Goal: Task Accomplishment & Management: Manage account settings

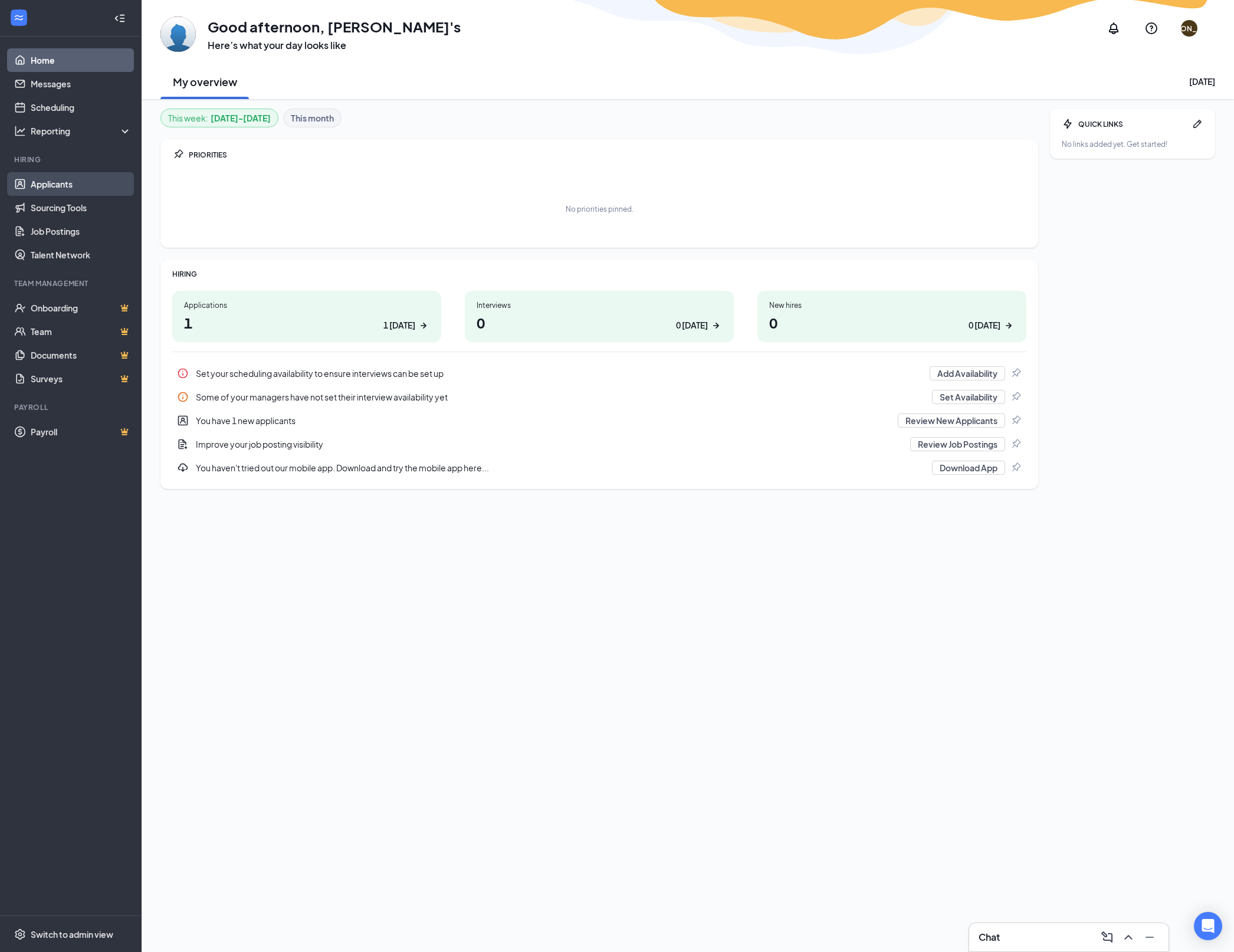
click at [85, 184] on link "Applicants" at bounding box center [81, 184] width 101 height 24
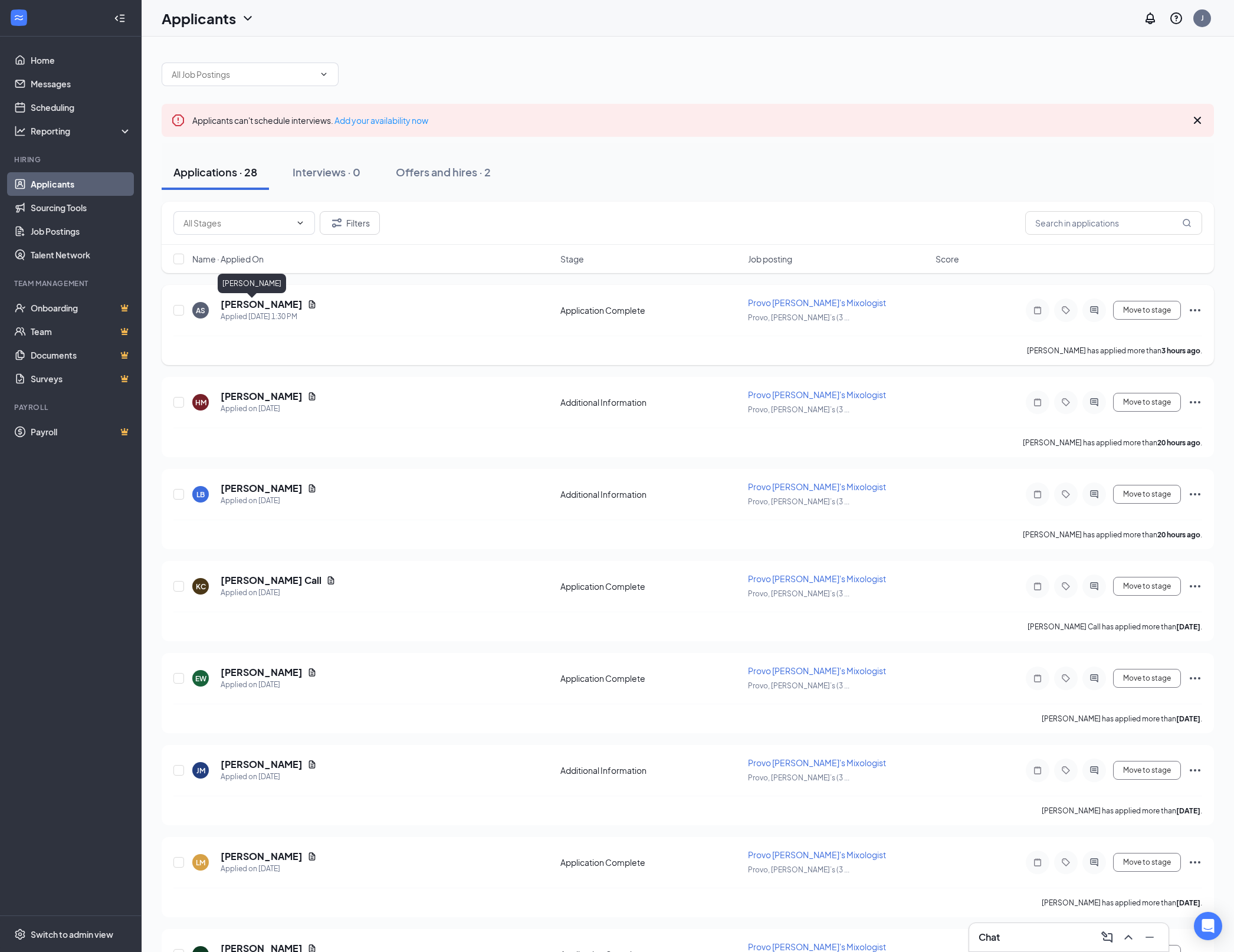
click at [259, 306] on h5 "[PERSON_NAME]" at bounding box center [261, 304] width 82 height 13
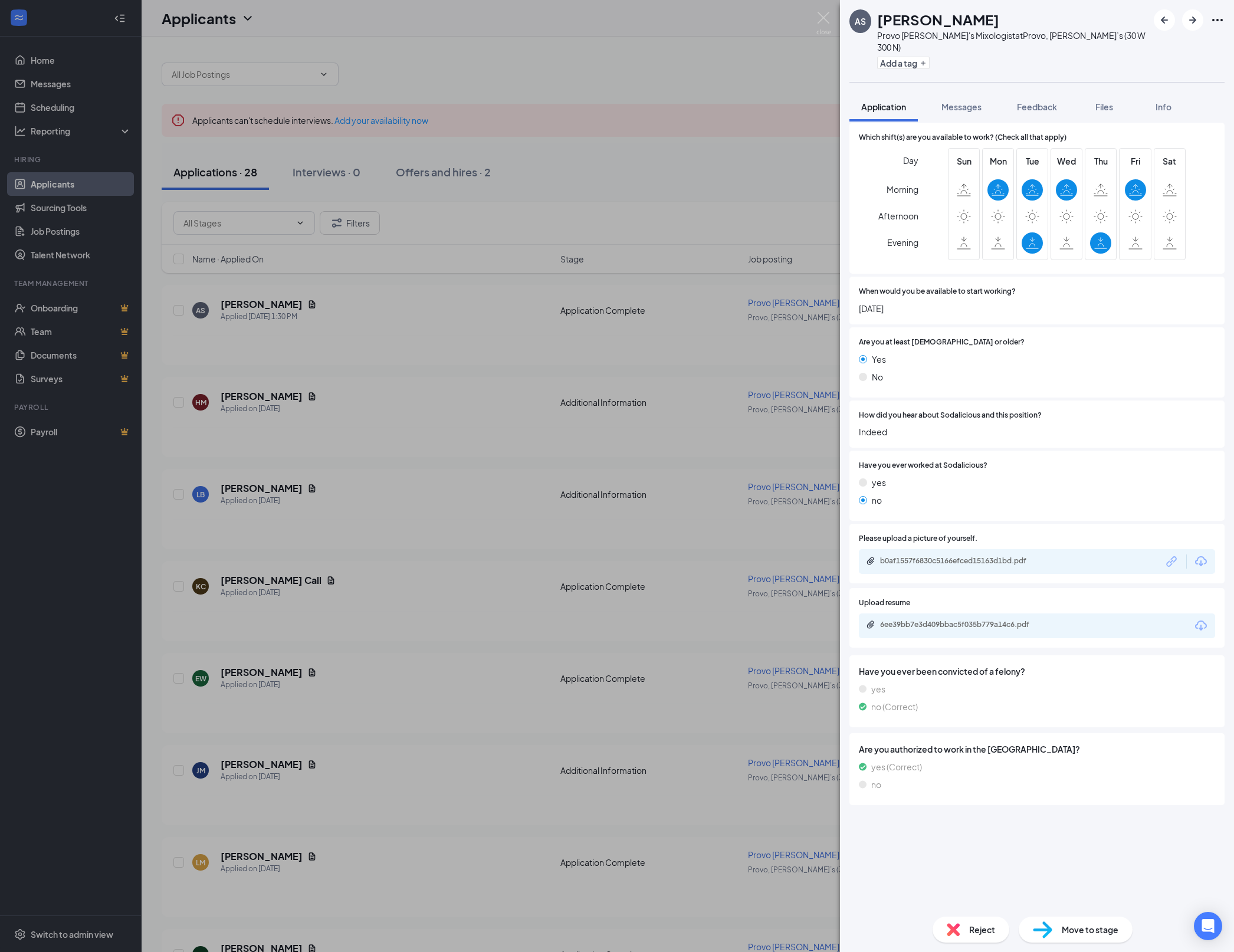
scroll to position [306, 0]
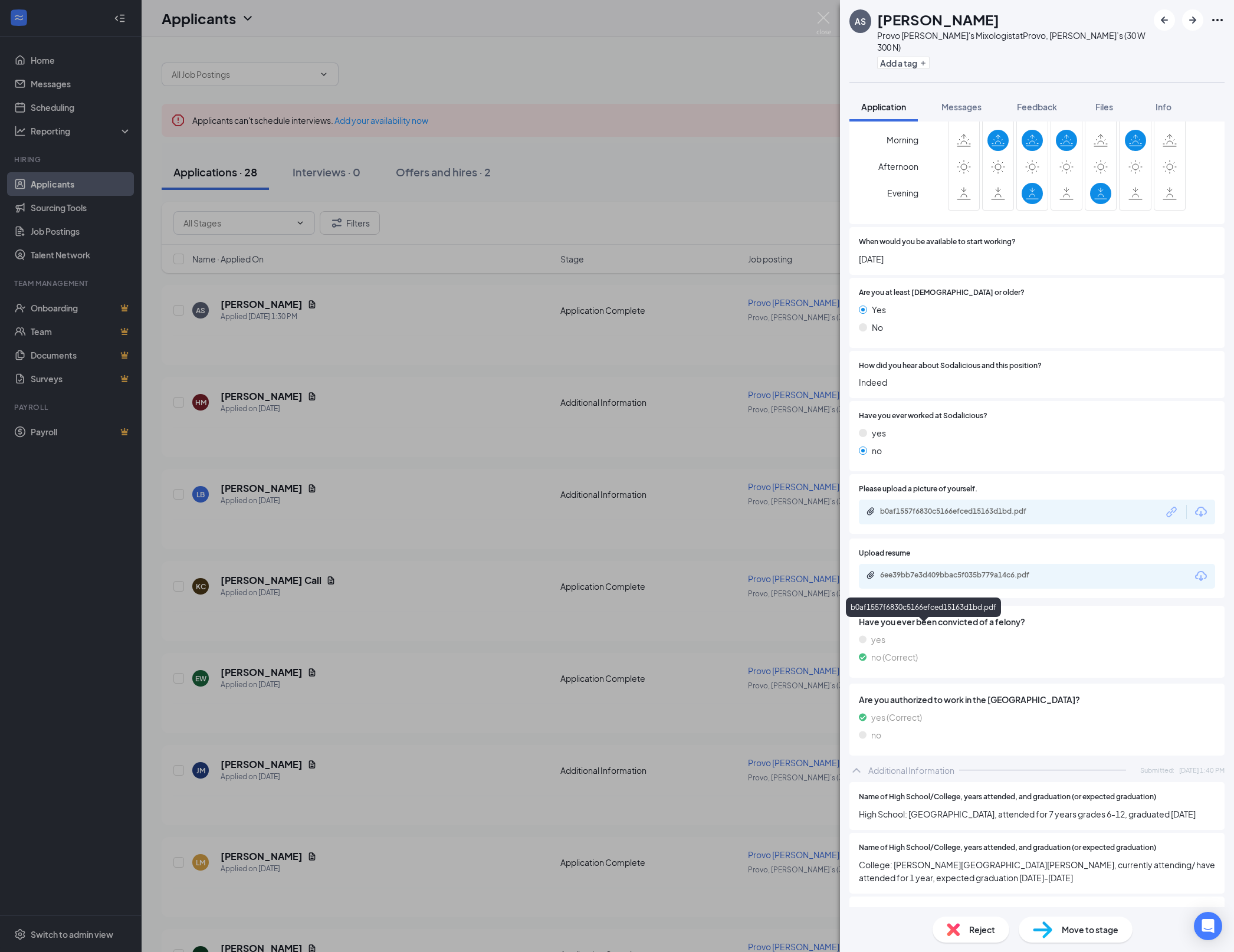
click at [962, 516] on div "b0af1557f6830c5166efced15163d1bd.pdf" at bounding box center [962, 511] width 165 height 9
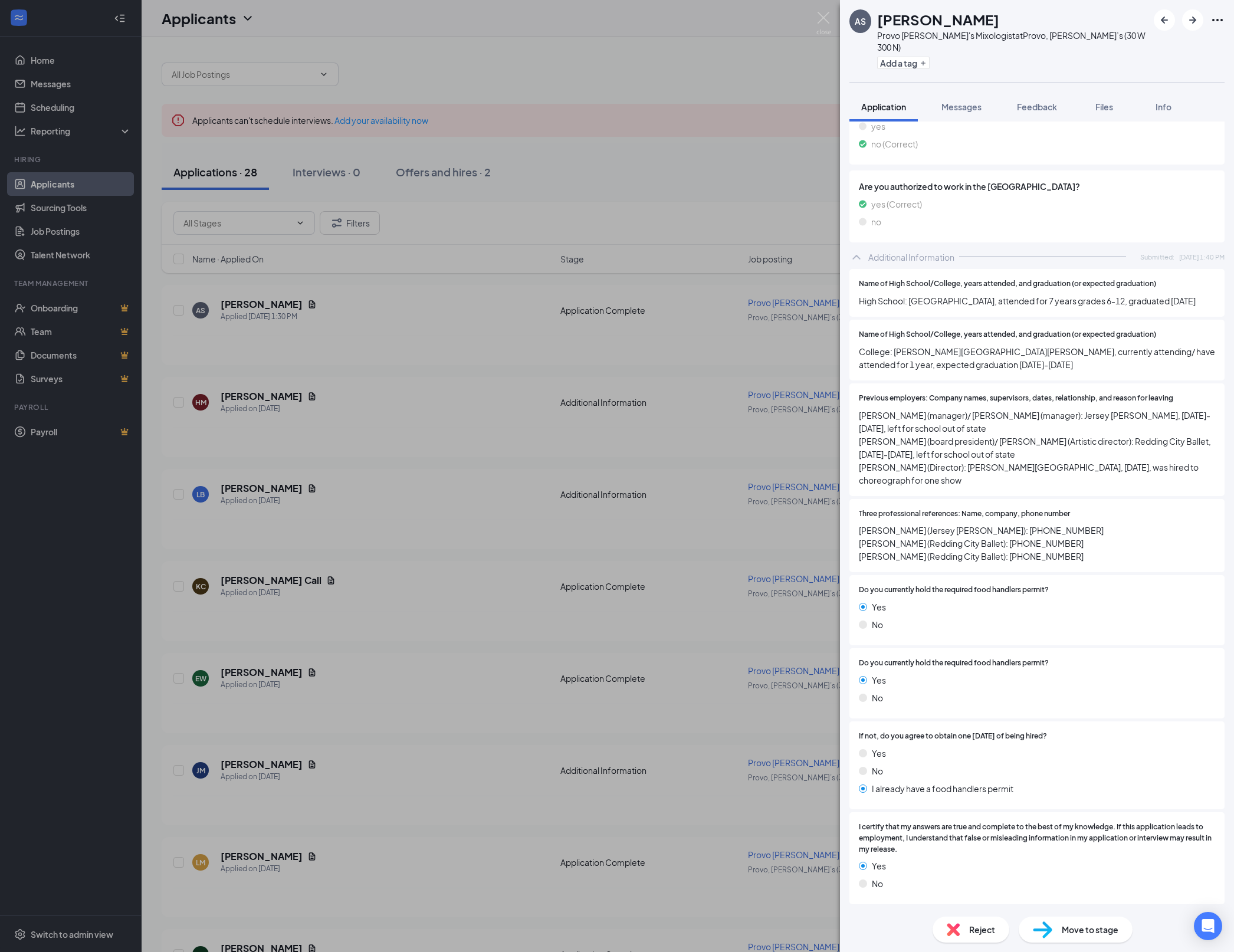
scroll to position [1183, 0]
click at [610, 495] on div "AS [PERSON_NAME] Provo [PERSON_NAME]'s Mixologist at Provo, [PERSON_NAME]’s (30…" at bounding box center [617, 476] width 1234 height 952
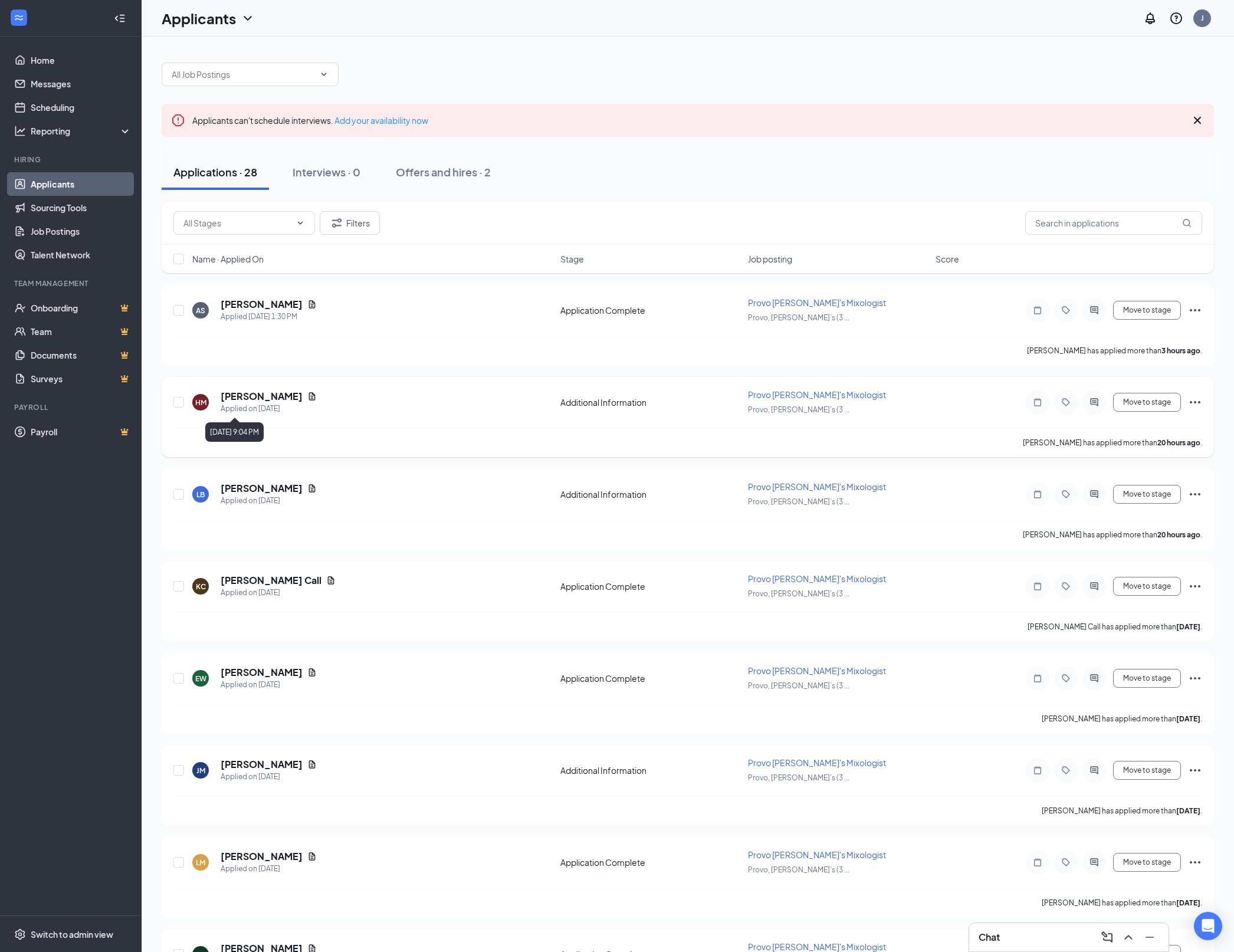
click at [280, 400] on h5 "[PERSON_NAME]" at bounding box center [261, 397] width 82 height 13
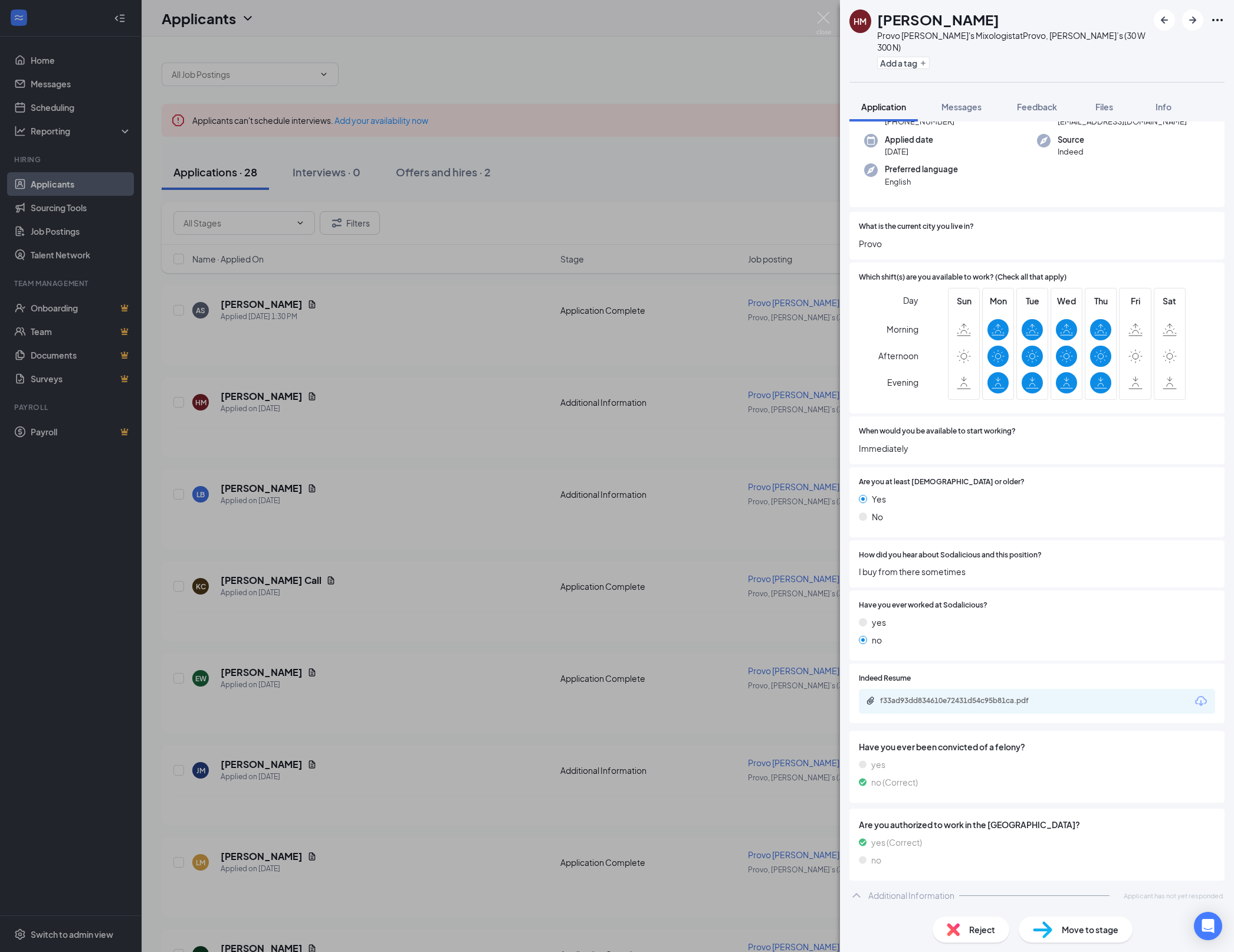
scroll to position [248, 0]
click at [972, 696] on div "f33ad93dd834610e72431d54c95b81ca.pdf" at bounding box center [962, 701] width 165 height 9
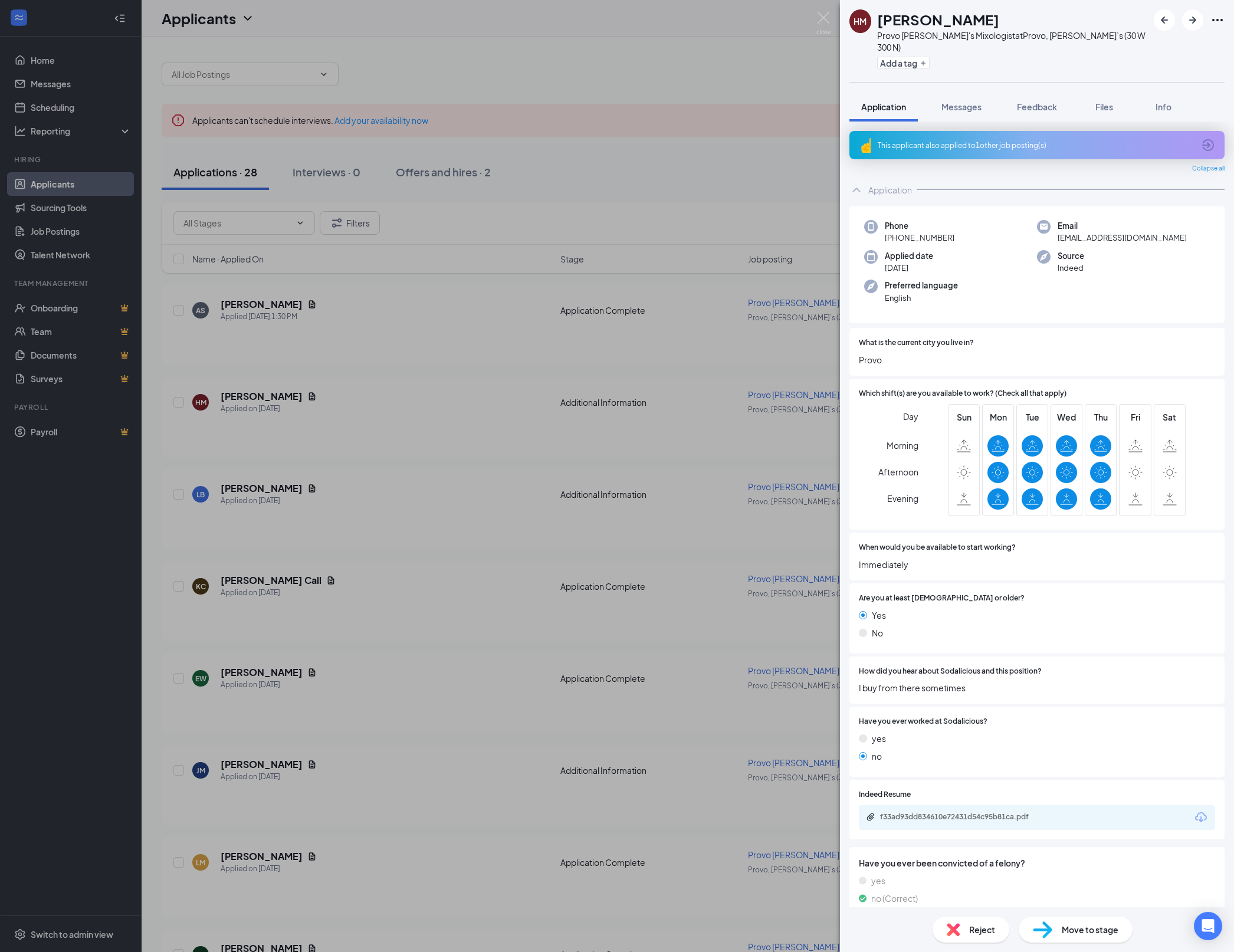
scroll to position [0, 0]
click at [563, 637] on div "[PERSON_NAME] Provo [PERSON_NAME]'s Mixologist at Provo, [PERSON_NAME]’s (30 W …" at bounding box center [617, 476] width 1234 height 952
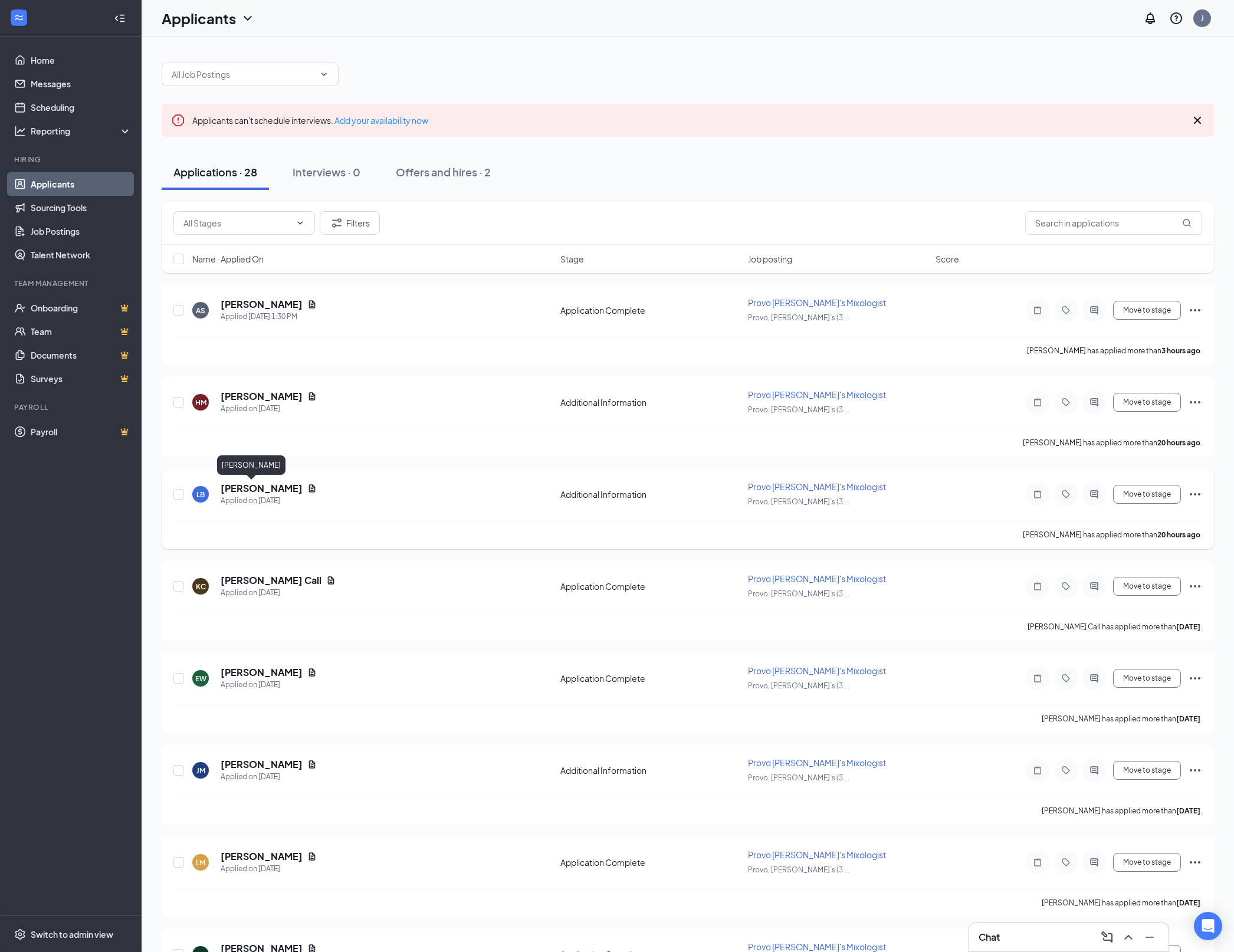
click at [264, 485] on h5 "[PERSON_NAME]" at bounding box center [261, 488] width 82 height 13
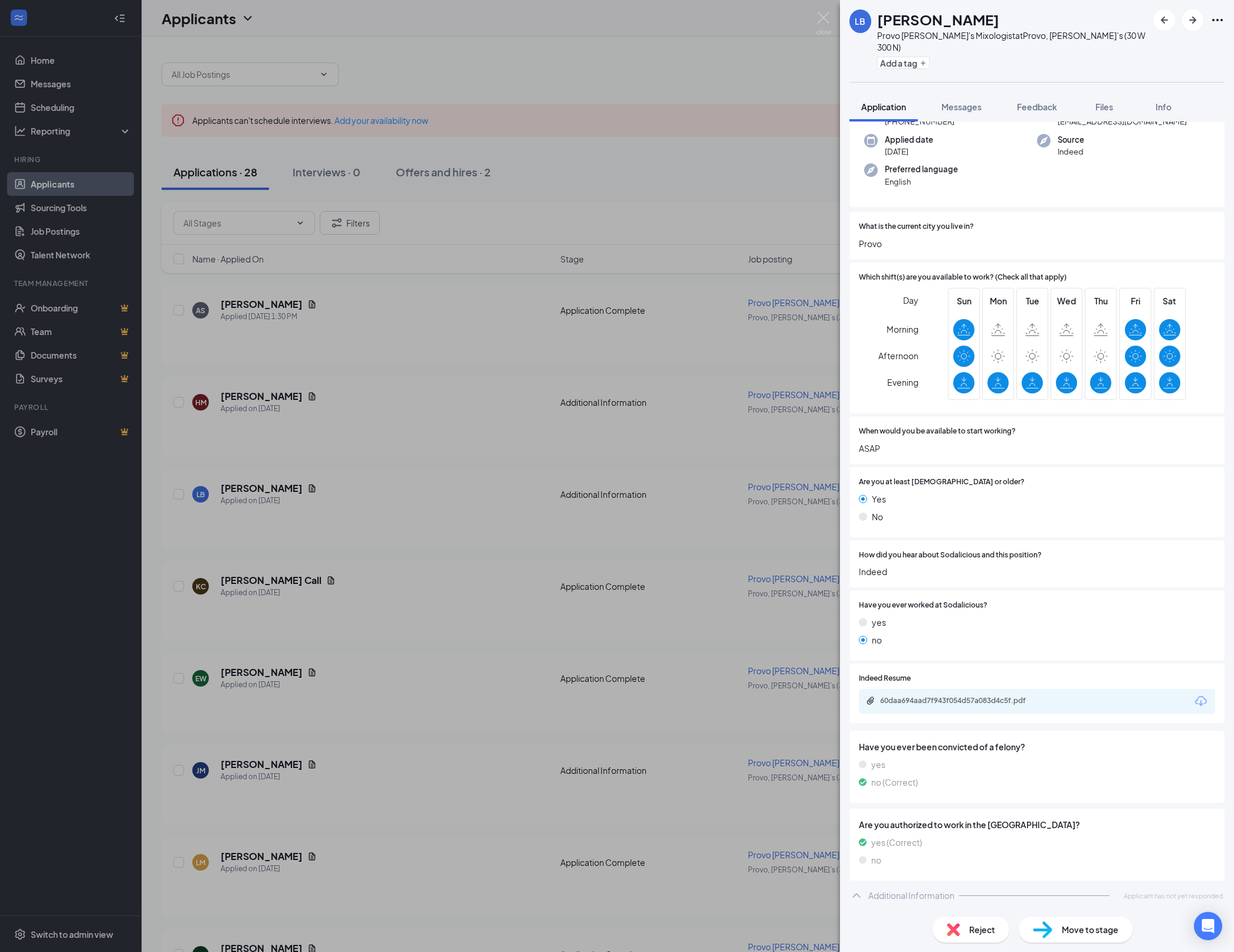
scroll to position [248, 0]
click at [1009, 696] on div "60daa694aad7f943f054d57a083d4c5f.pdf" at bounding box center [962, 701] width 165 height 9
click at [524, 387] on div "LB [PERSON_NAME] Provo [PERSON_NAME]'s Mixologist at Provo, [PERSON_NAME]’s (30…" at bounding box center [617, 476] width 1234 height 952
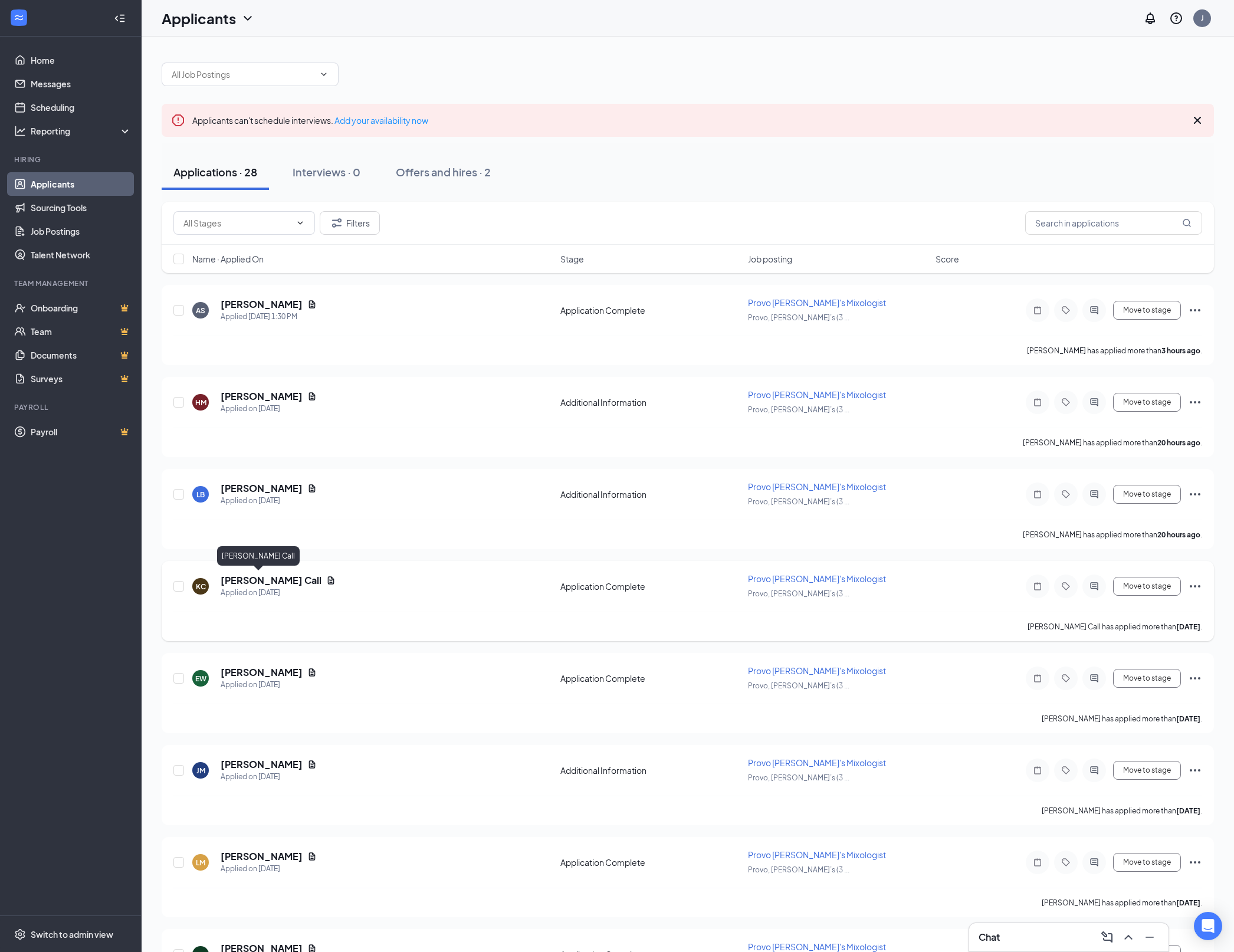
click at [254, 574] on h5 "[PERSON_NAME] Call" at bounding box center [271, 580] width 101 height 13
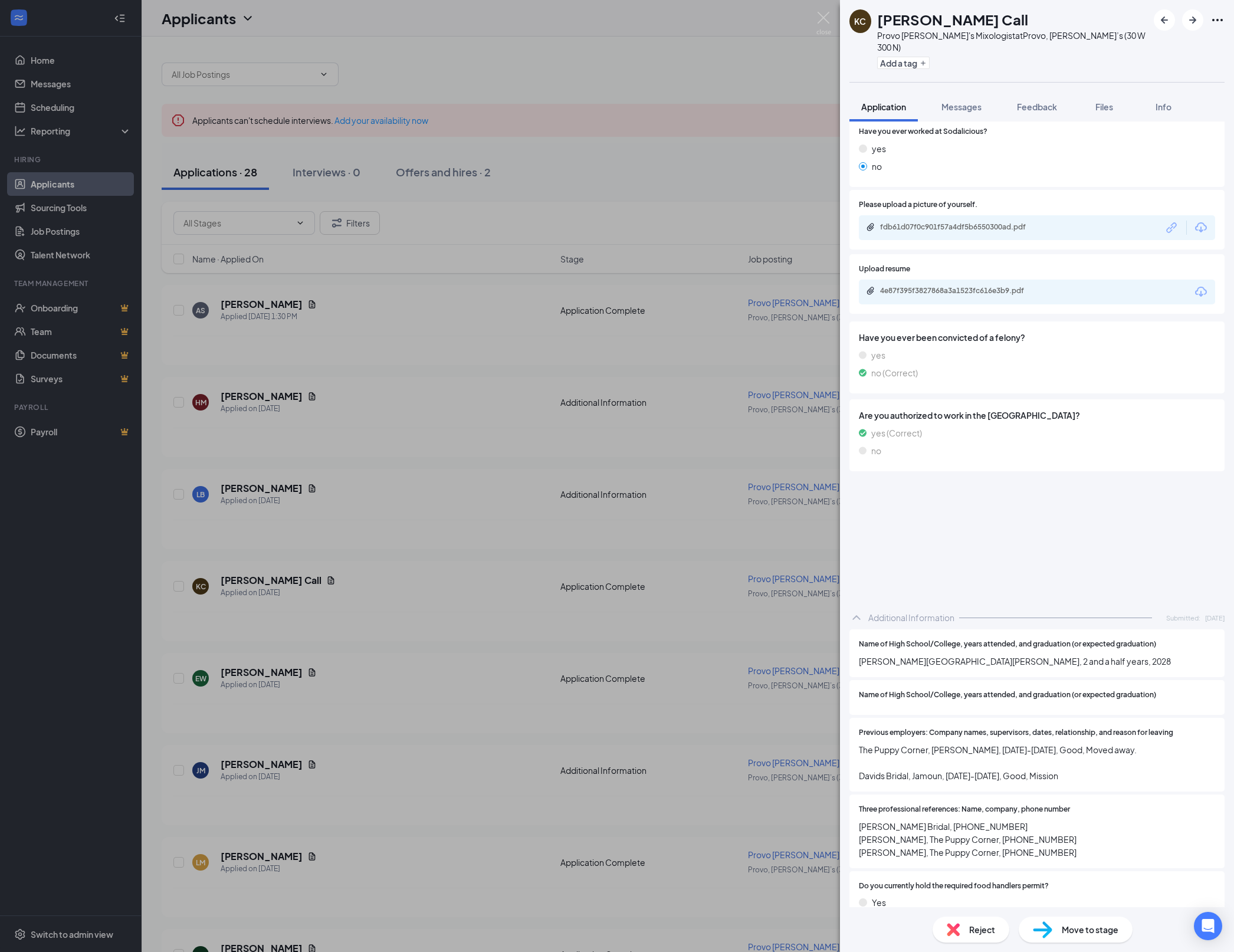
scroll to position [567, 0]
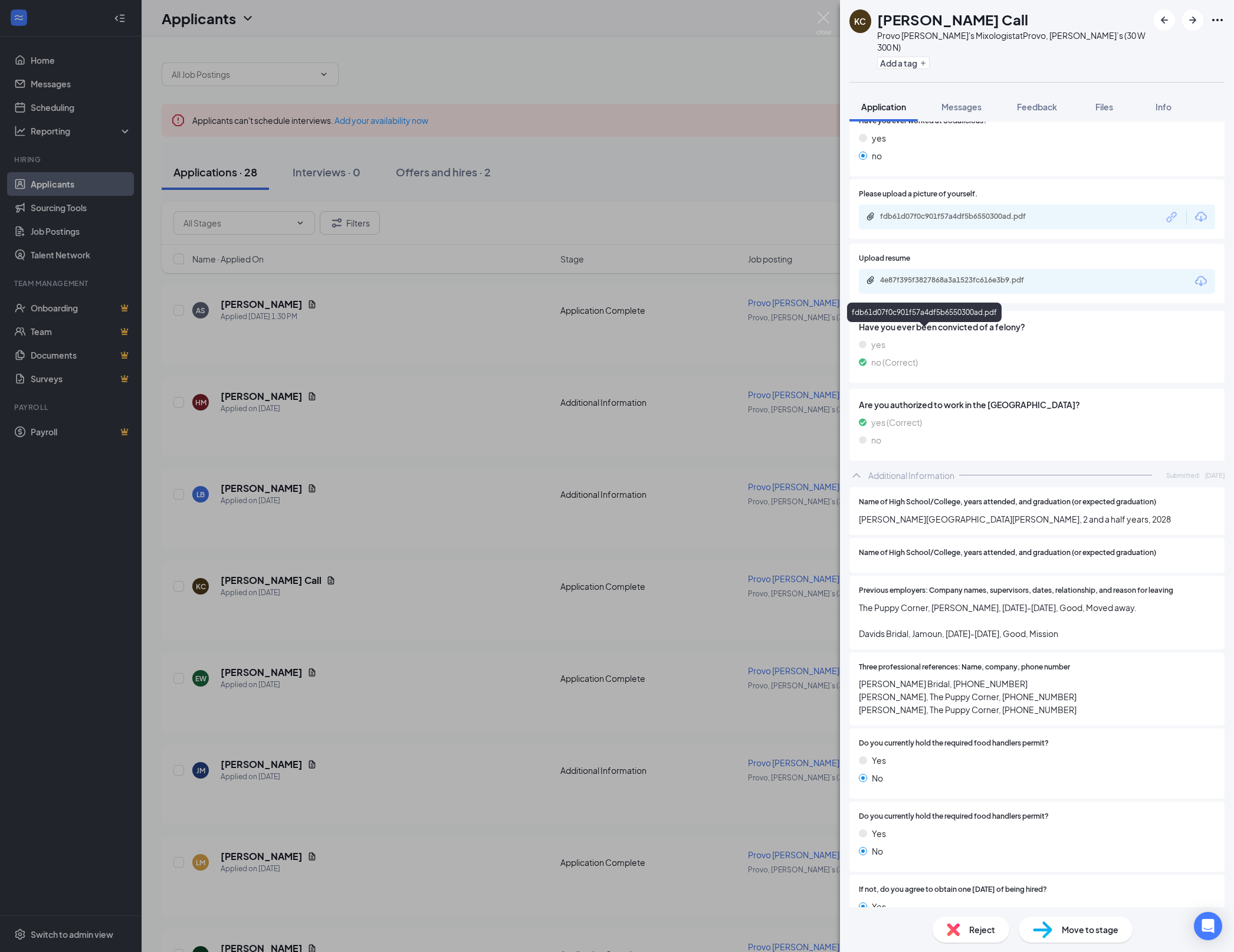
click at [1002, 223] on div "fdb61d07f0c901f57a4df5b6550300ad.pdf" at bounding box center [961, 217] width 191 height 11
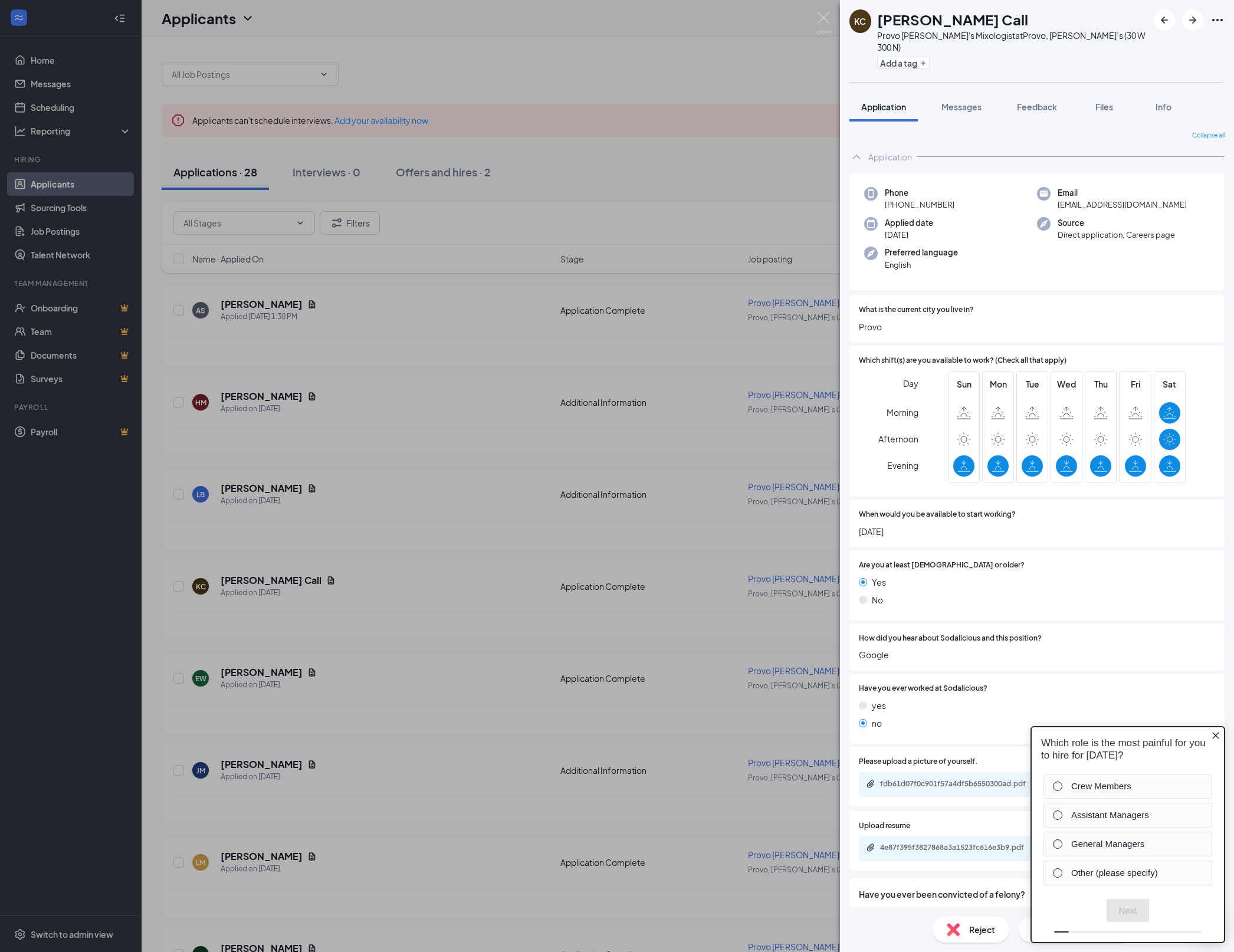
scroll to position [0, 0]
click at [1213, 731] on icon "Close button" at bounding box center [1216, 736] width 9 height 9
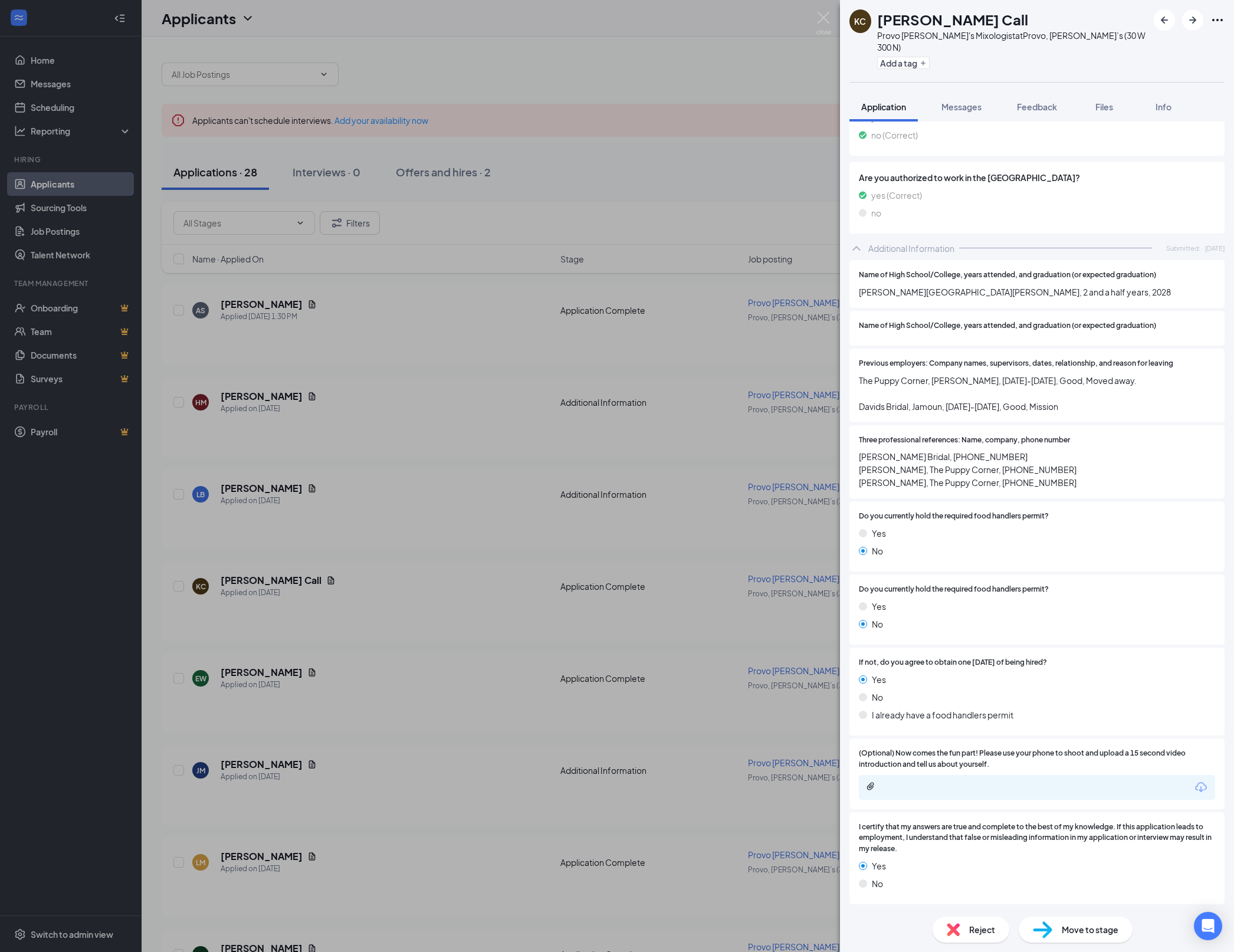
scroll to position [1135, 0]
click at [552, 548] on div "[PERSON_NAME] Call Provo [PERSON_NAME]'s Mixologist at Provo, [PERSON_NAME]’s (…" at bounding box center [617, 476] width 1234 height 952
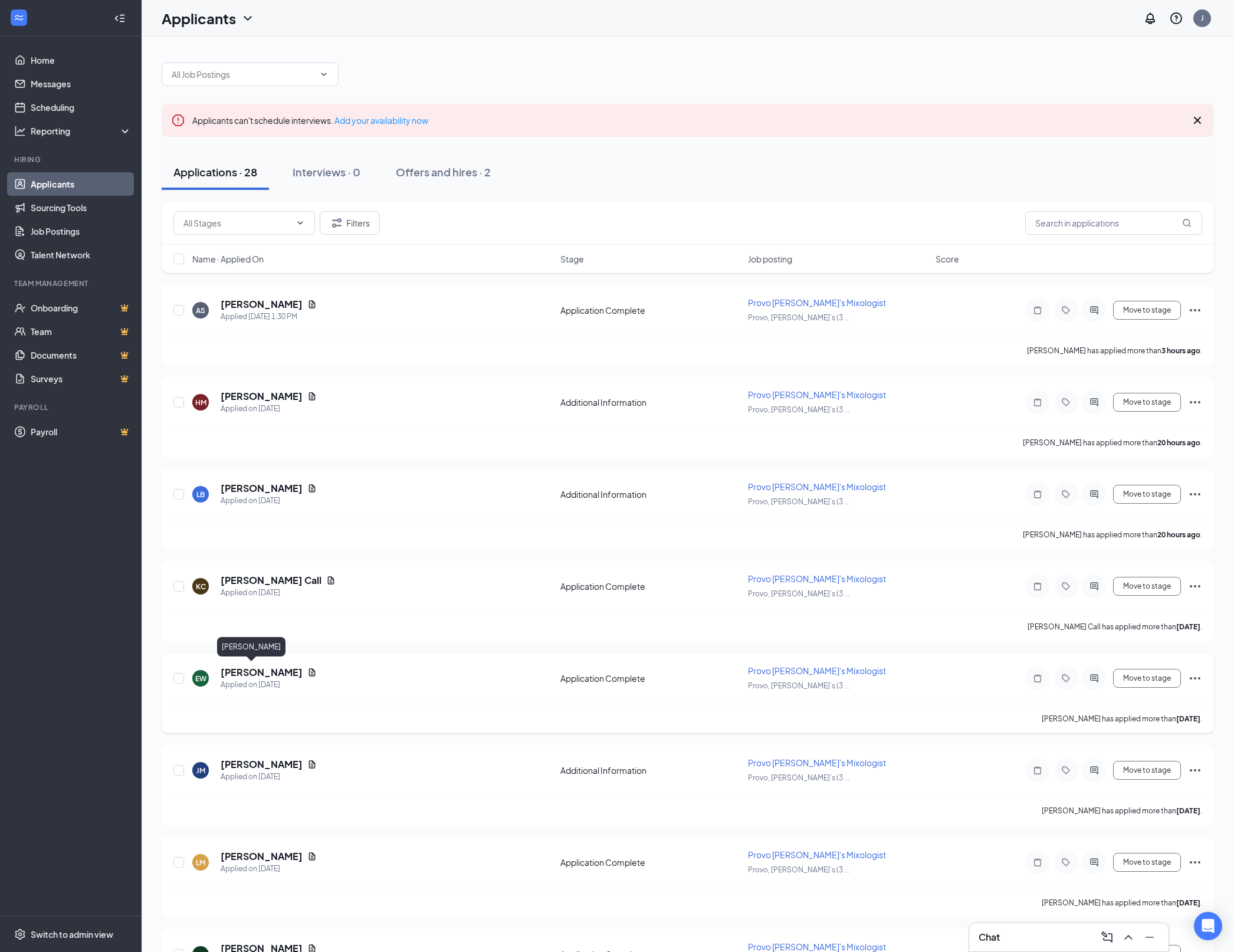
click at [277, 666] on h5 "[PERSON_NAME]" at bounding box center [261, 672] width 82 height 13
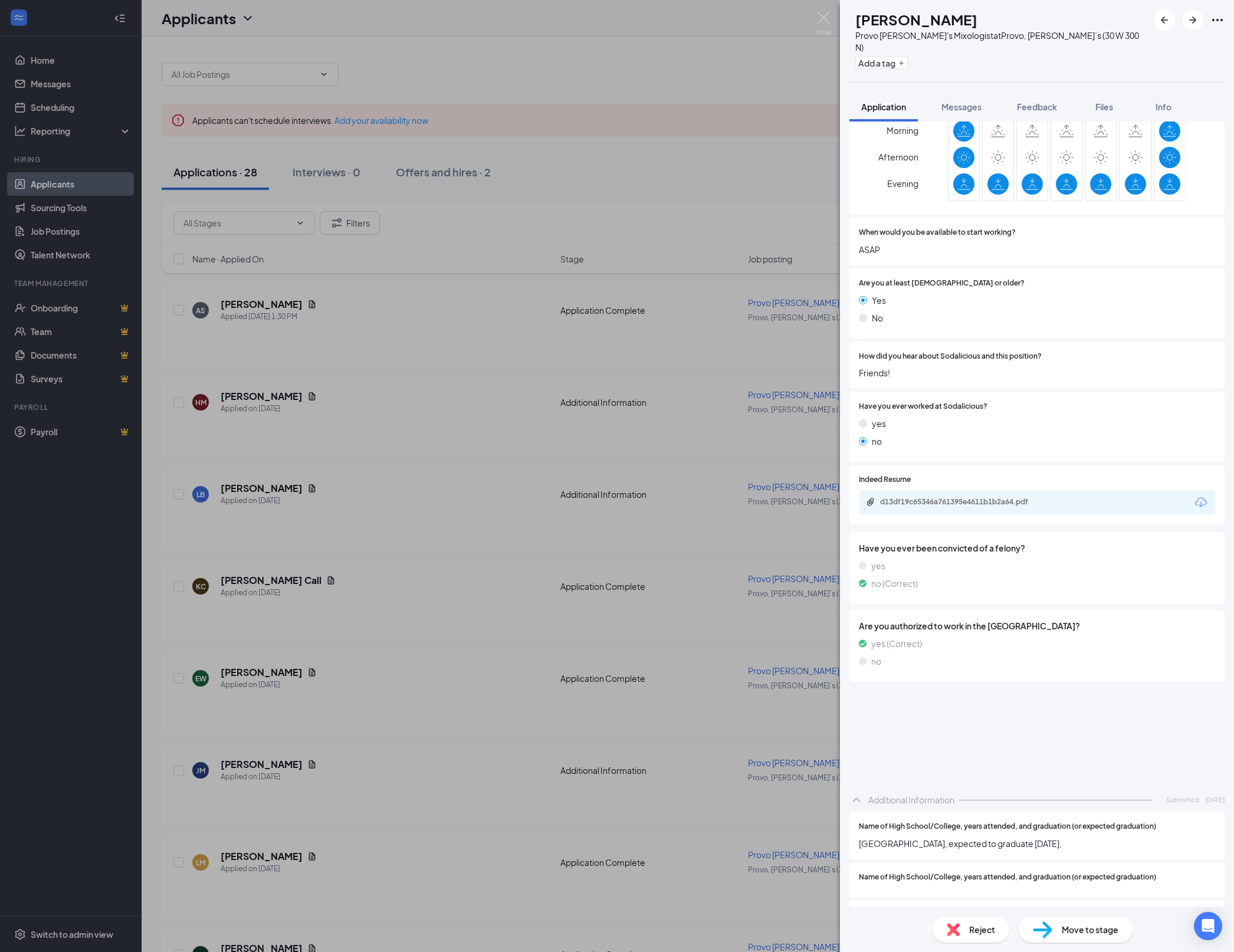
scroll to position [336, 0]
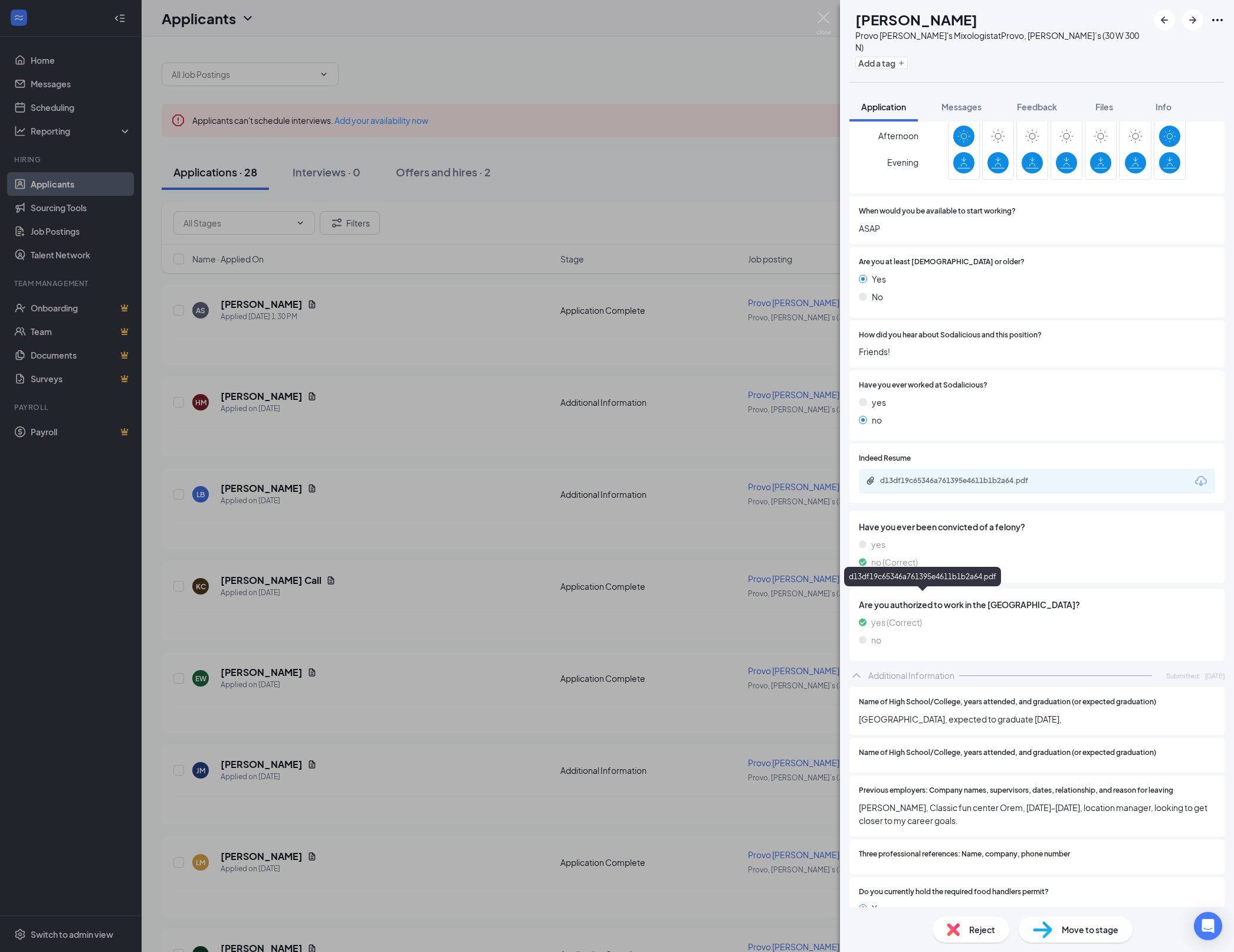
click at [939, 485] on div "d13df19c65346a761395e4611b1b2a64.pdf" at bounding box center [962, 480] width 165 height 9
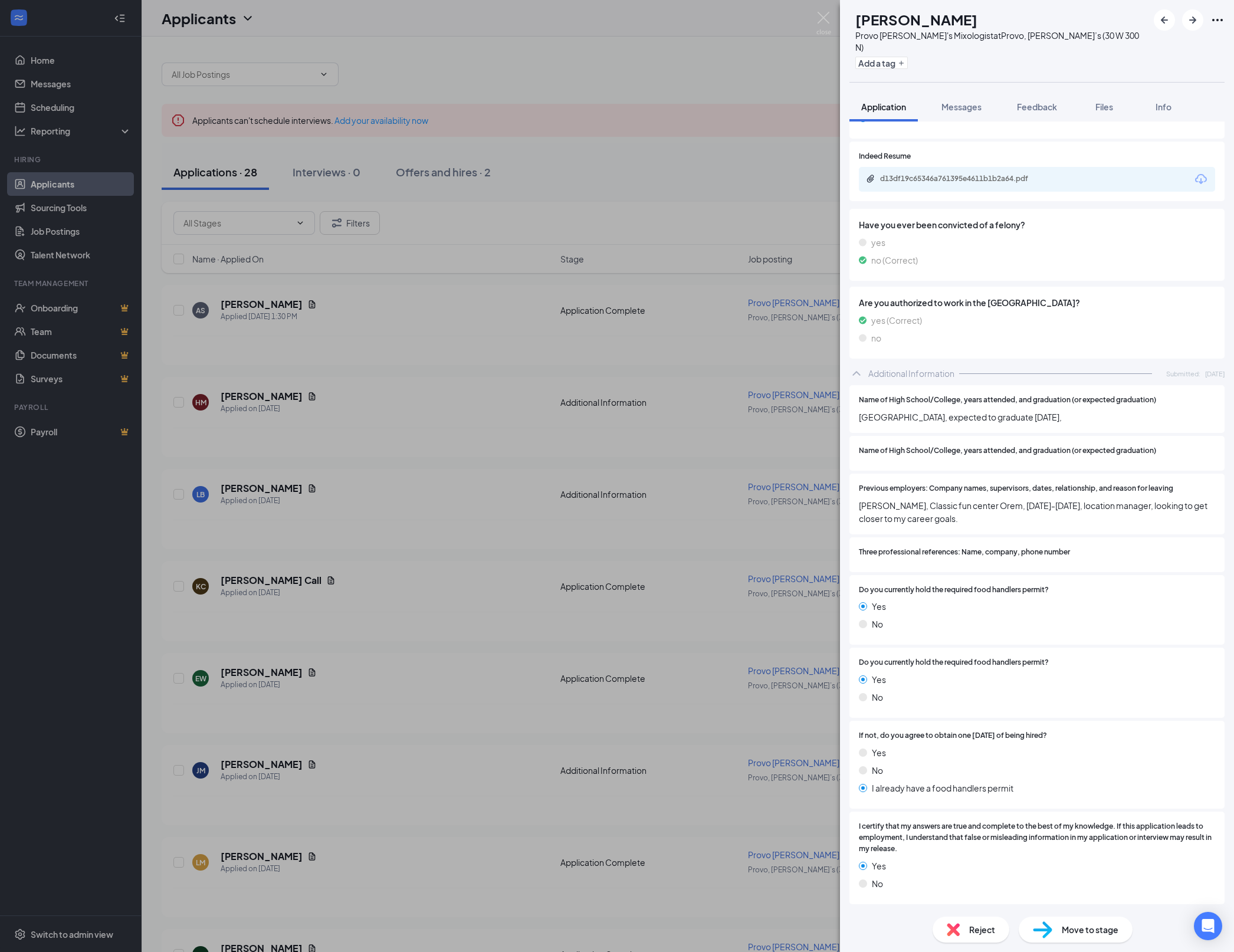
scroll to position [948, 0]
click at [632, 553] on div "EW [PERSON_NAME] Provo [PERSON_NAME]'s Mixologist at Provo, [PERSON_NAME]’s (30…" at bounding box center [617, 476] width 1234 height 952
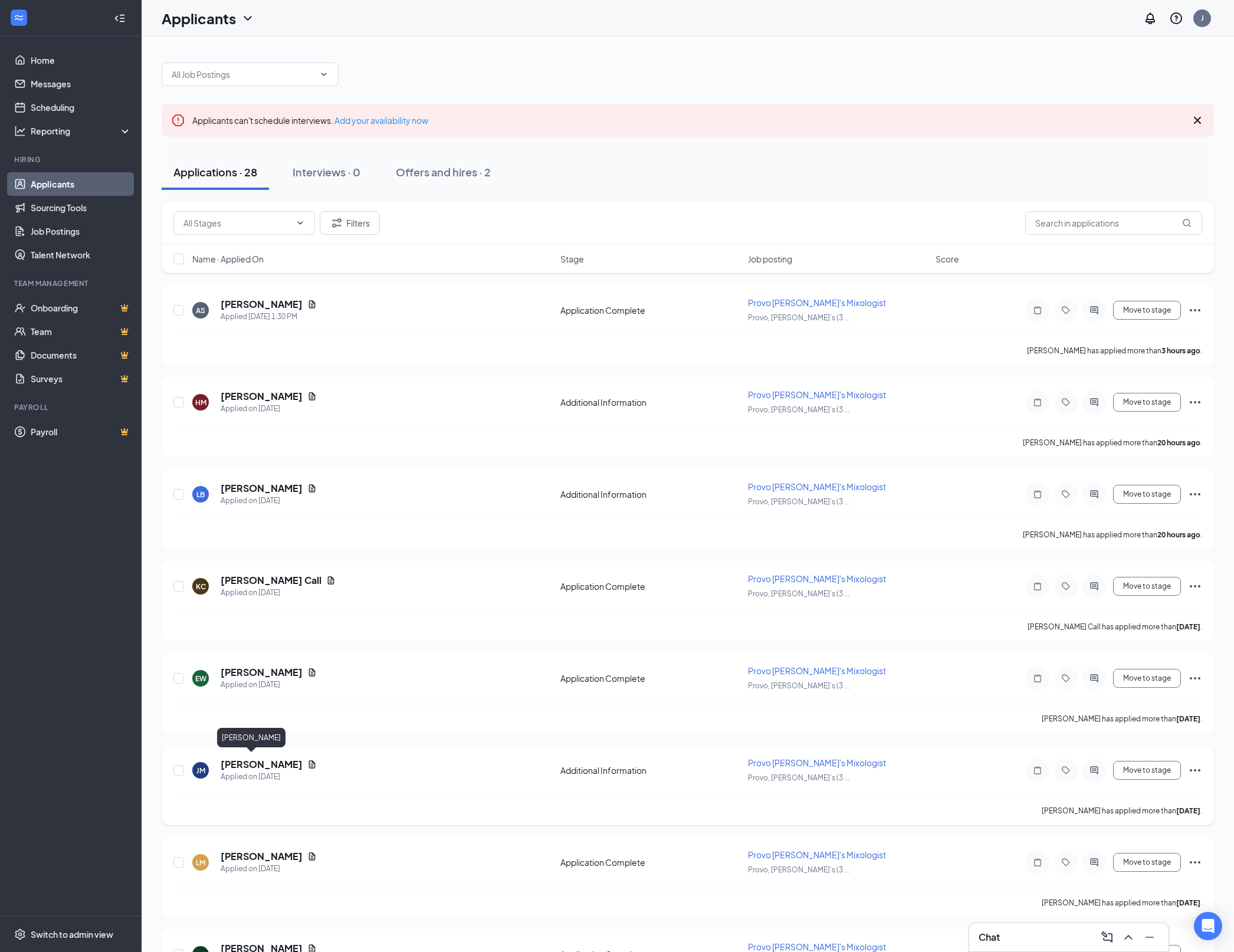
click at [241, 759] on h5 "[PERSON_NAME]" at bounding box center [261, 764] width 82 height 13
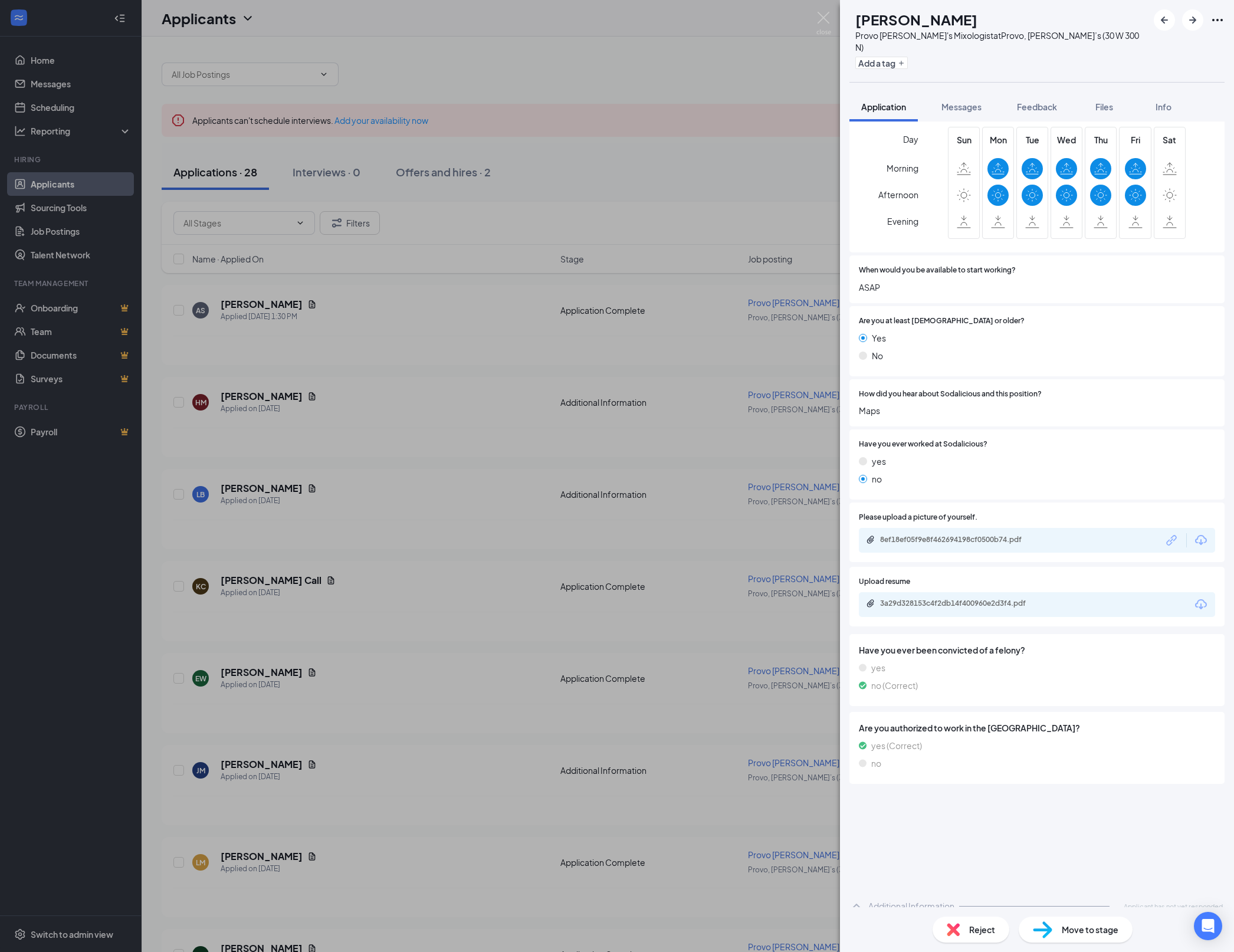
scroll to position [265, 0]
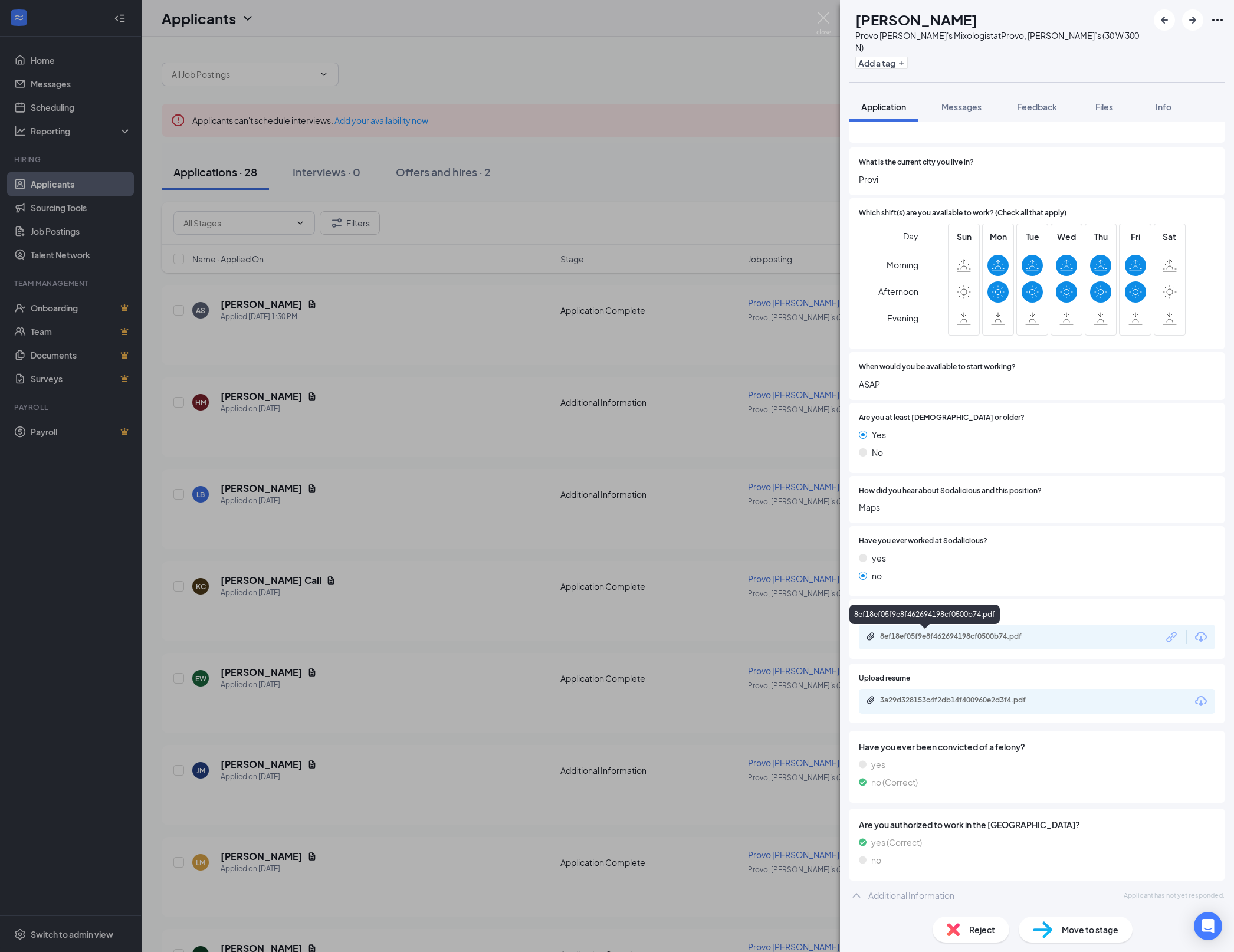
click at [973, 637] on div "8ef18ef05f9e8f462694198cf0500b74.pdf" at bounding box center [962, 636] width 165 height 9
click at [520, 721] on div "[PERSON_NAME] [PERSON_NAME] May Provo [PERSON_NAME]'s Mixologist at Provo, [PER…" at bounding box center [617, 476] width 1234 height 952
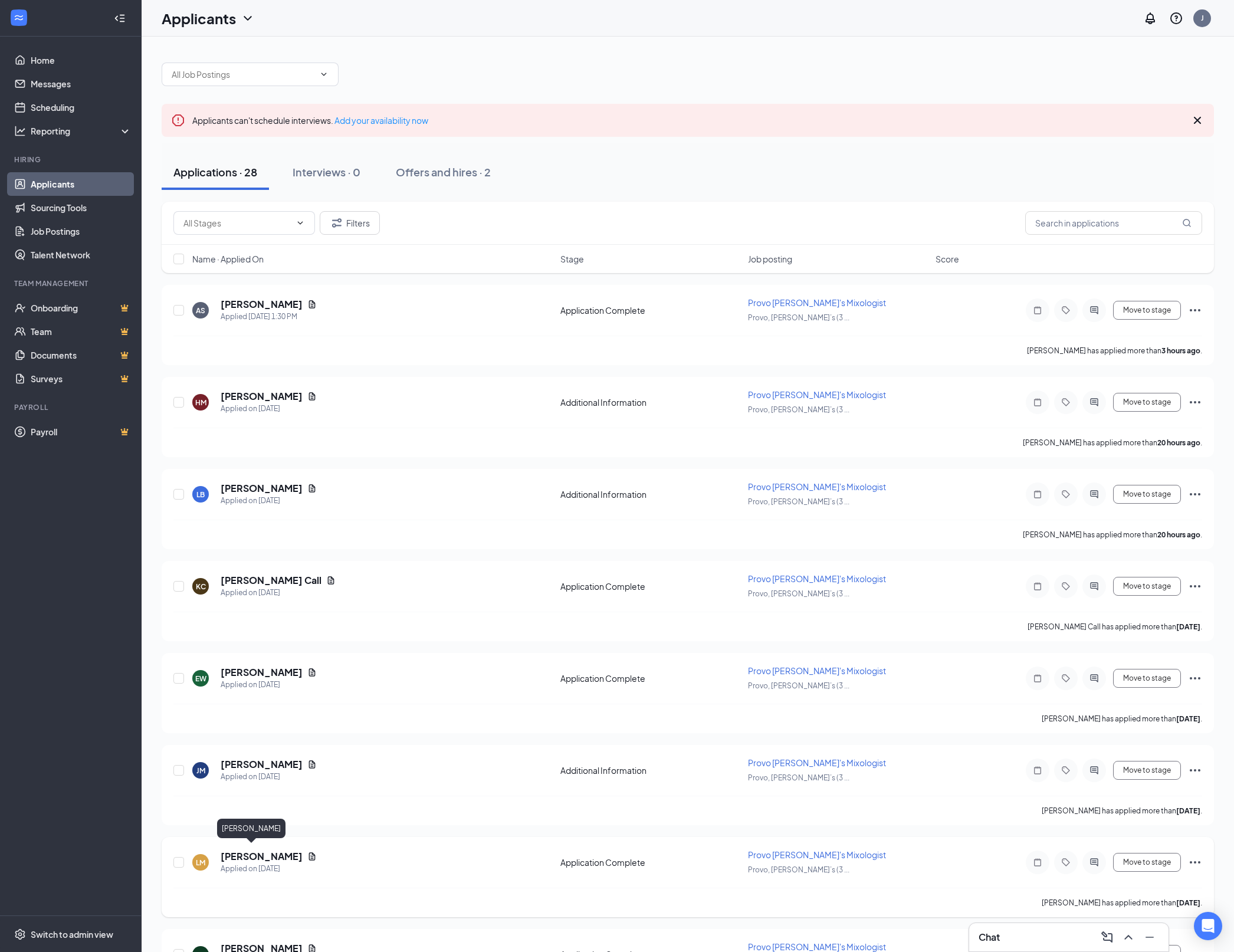
click at [263, 850] on h5 "[PERSON_NAME]" at bounding box center [261, 856] width 82 height 13
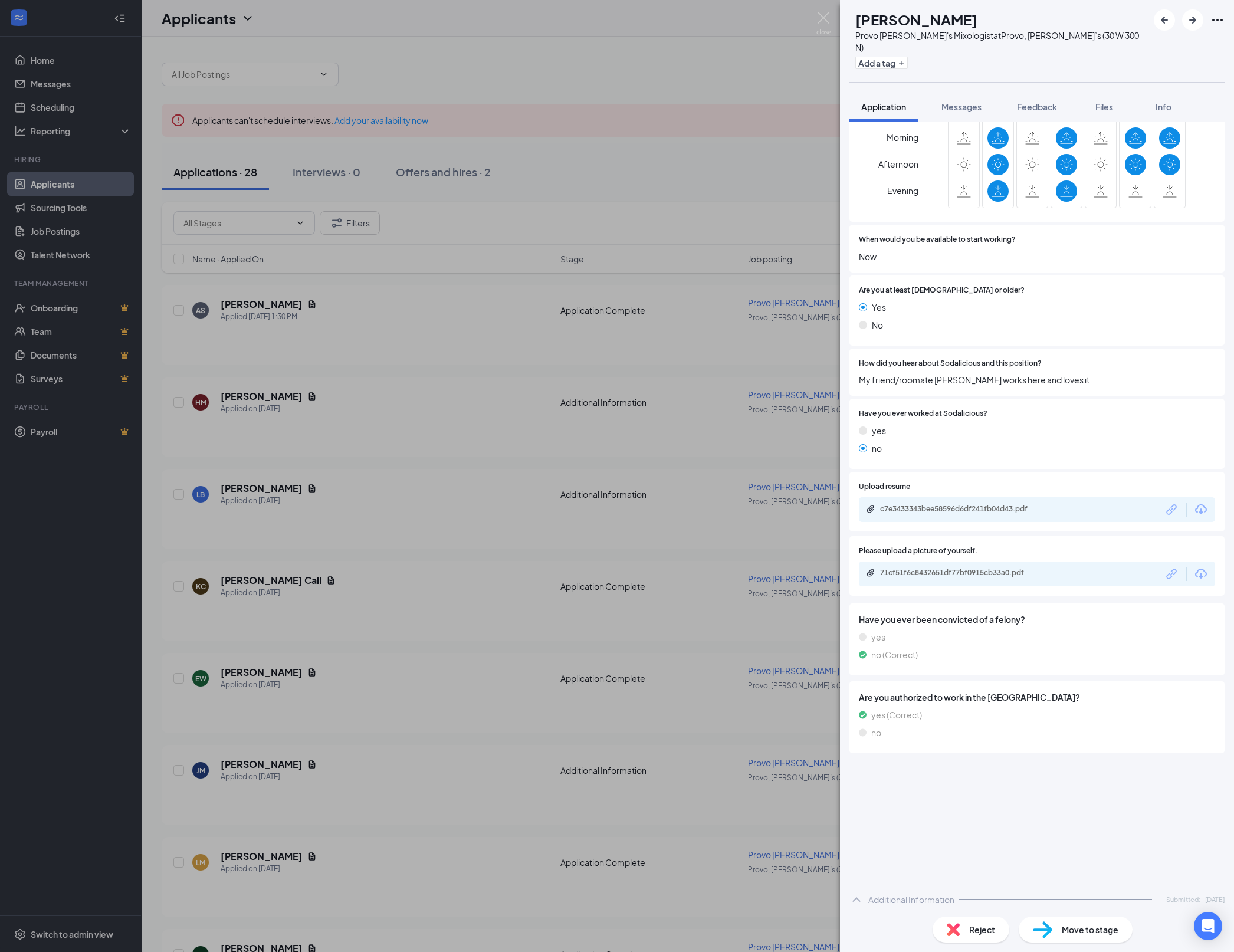
scroll to position [276, 0]
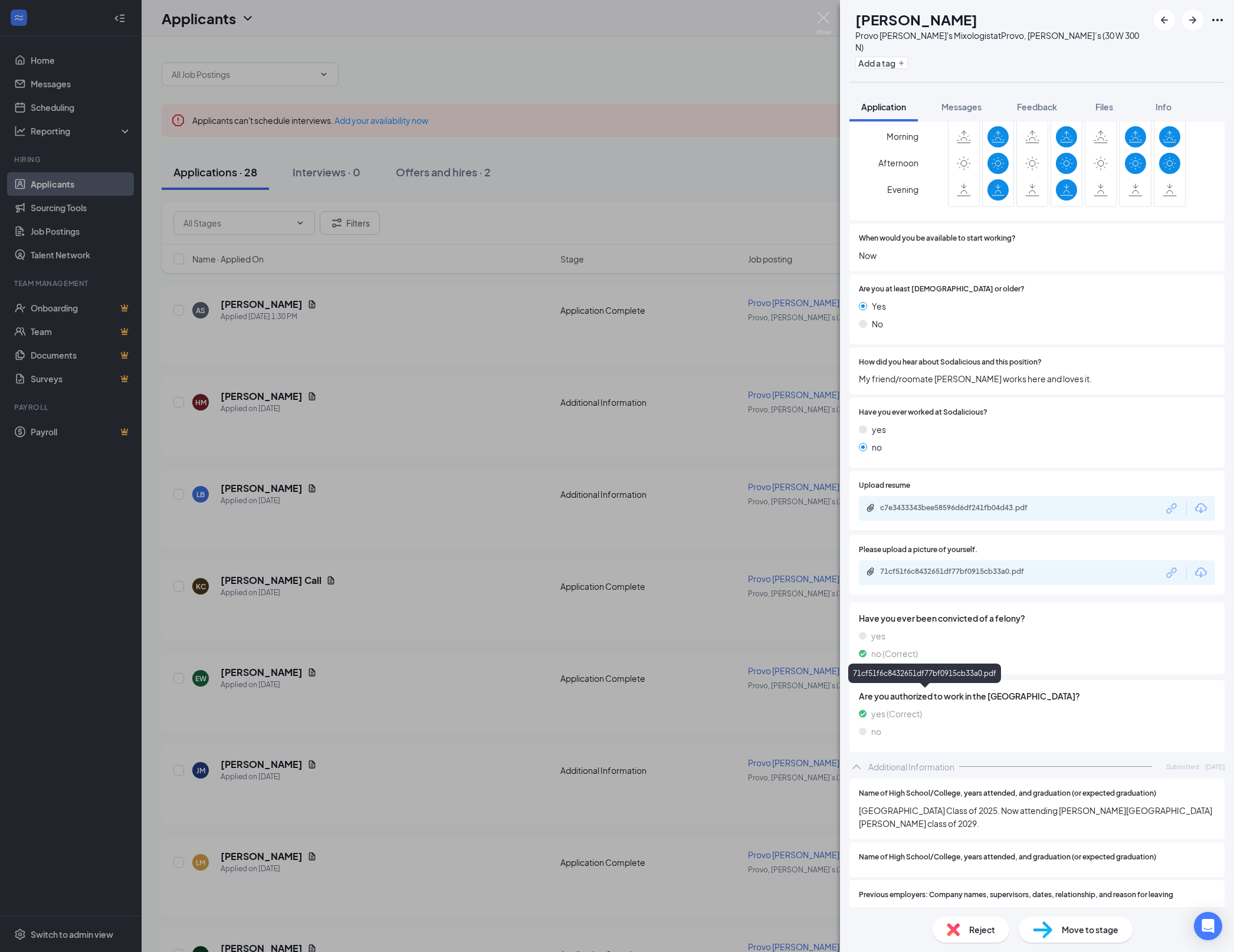
click at [976, 576] on div "71cf51f6c8432651df77bf0915cb33a0.pdf" at bounding box center [962, 571] width 165 height 9
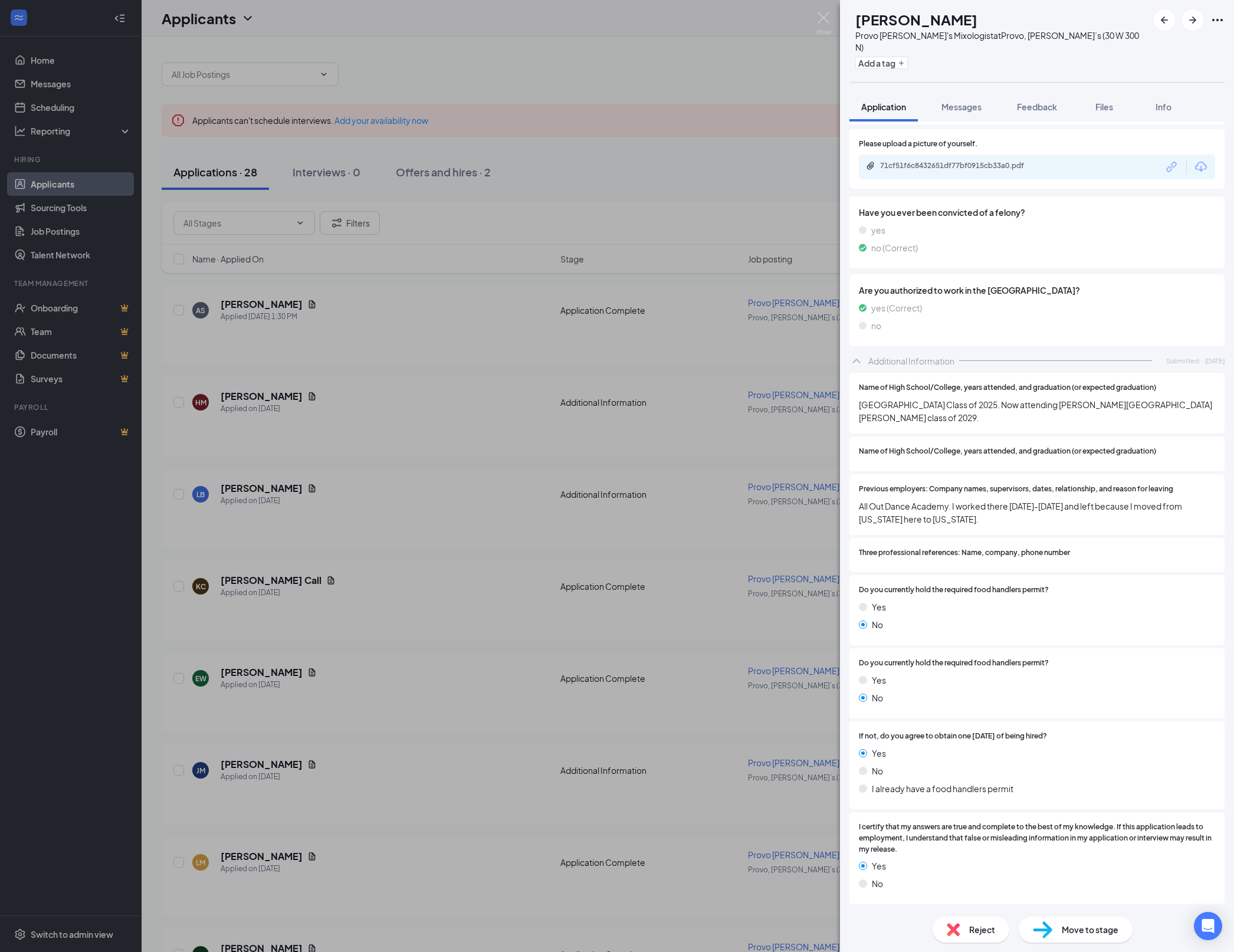
scroll to position [1002, 0]
click at [468, 698] on div "[PERSON_NAME] Provo [PERSON_NAME]'s Mixologist at Provo, [PERSON_NAME]’s (30 W …" at bounding box center [617, 476] width 1234 height 952
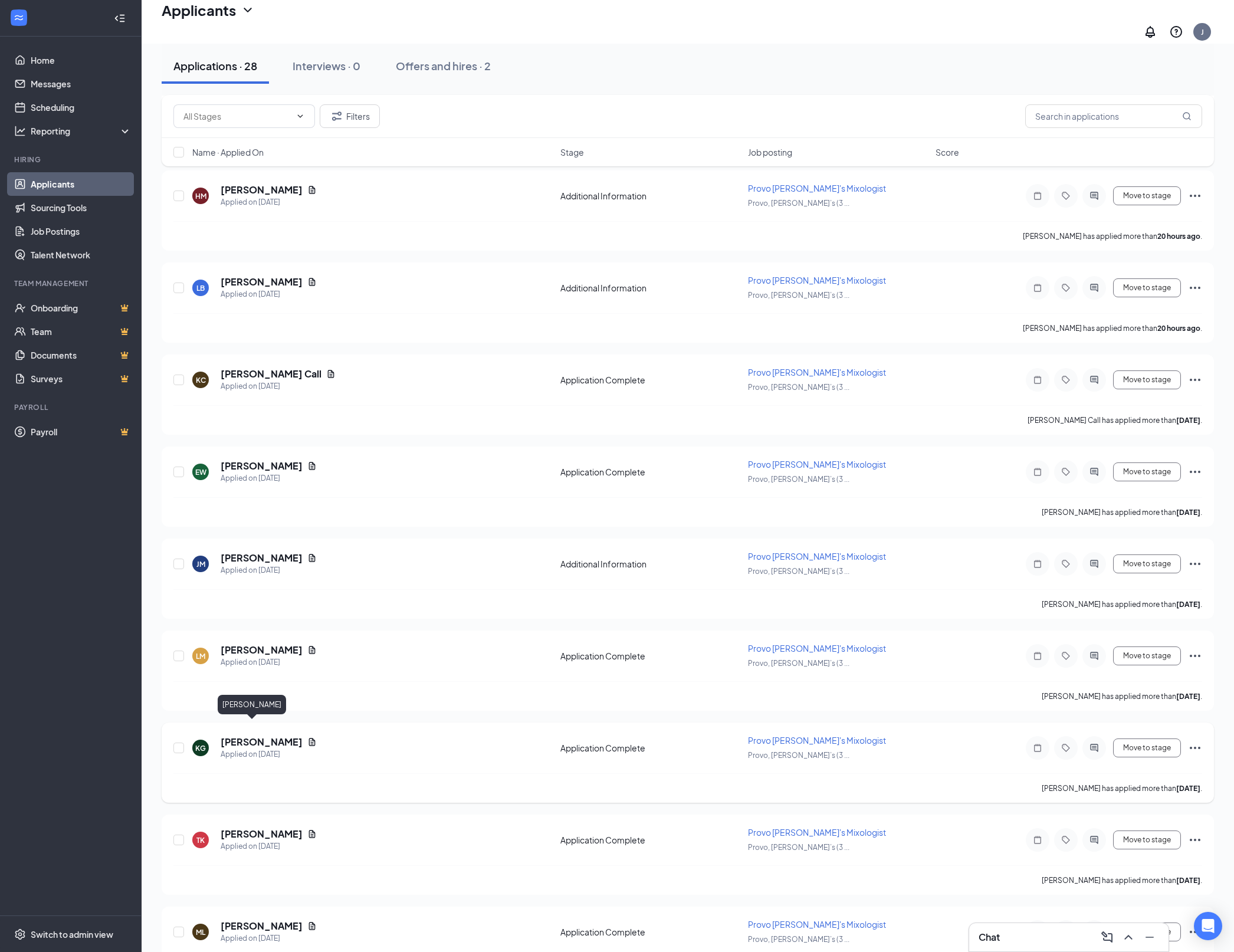
scroll to position [243, 0]
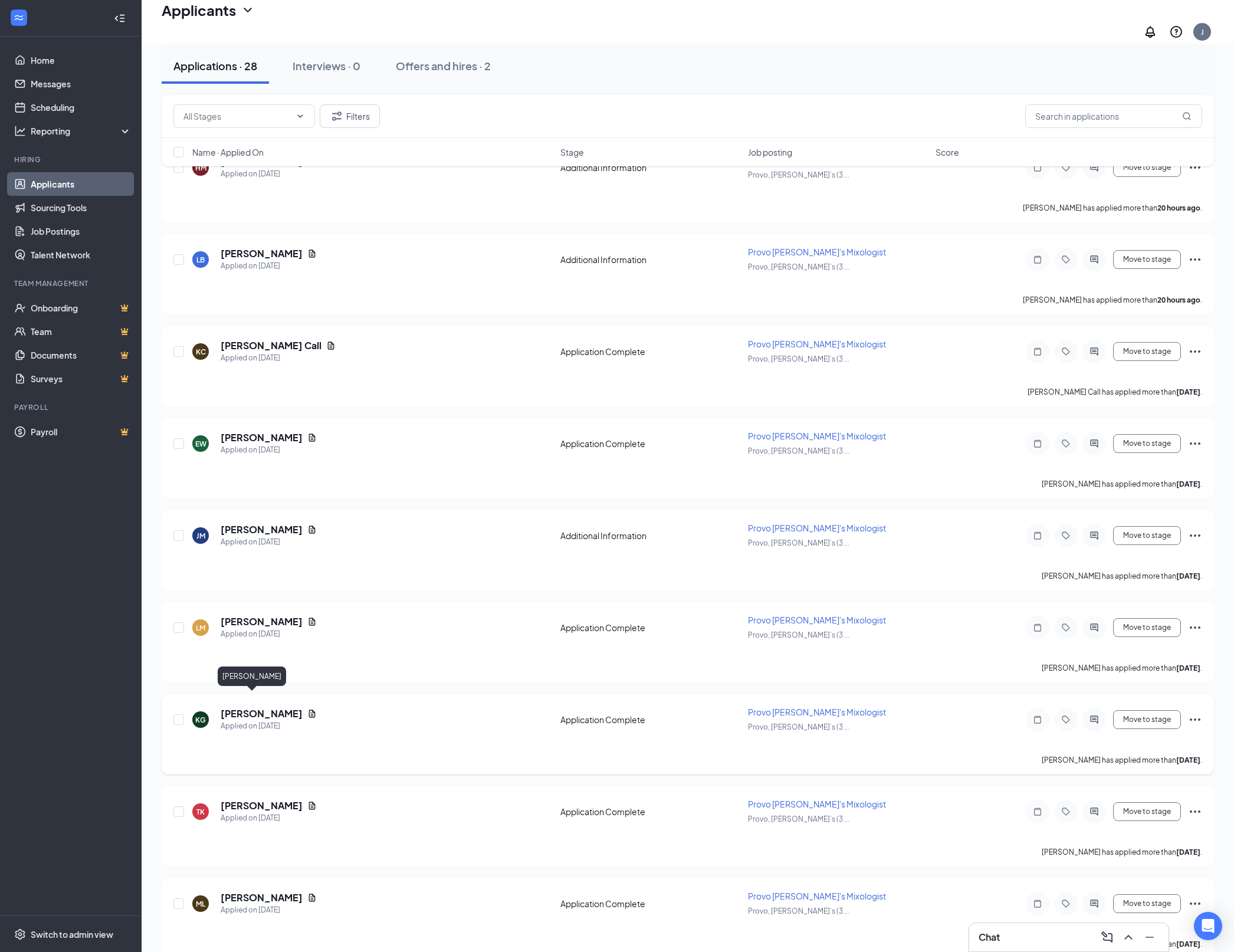
click at [269, 707] on h5 "[PERSON_NAME]" at bounding box center [261, 714] width 82 height 13
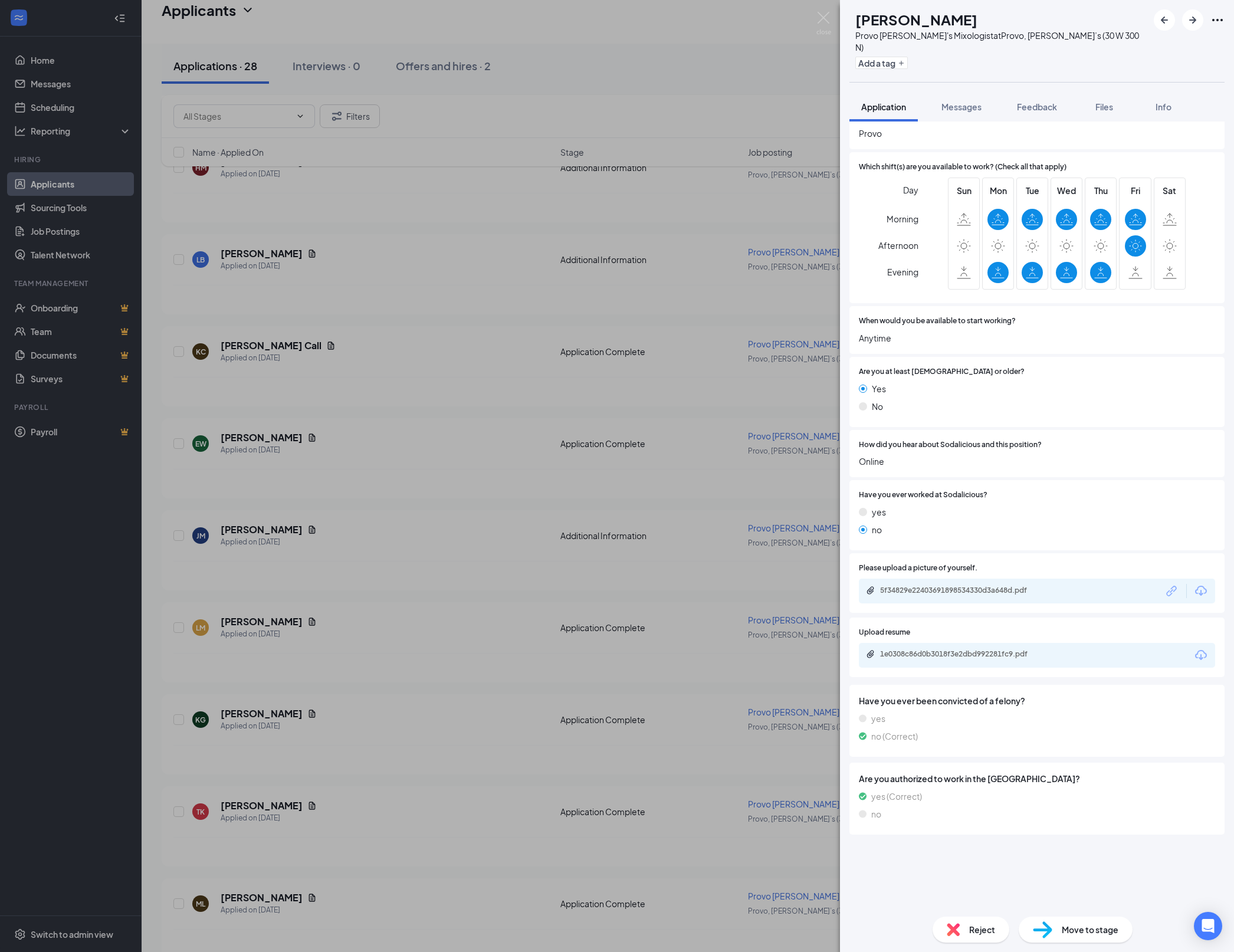
scroll to position [233, 0]
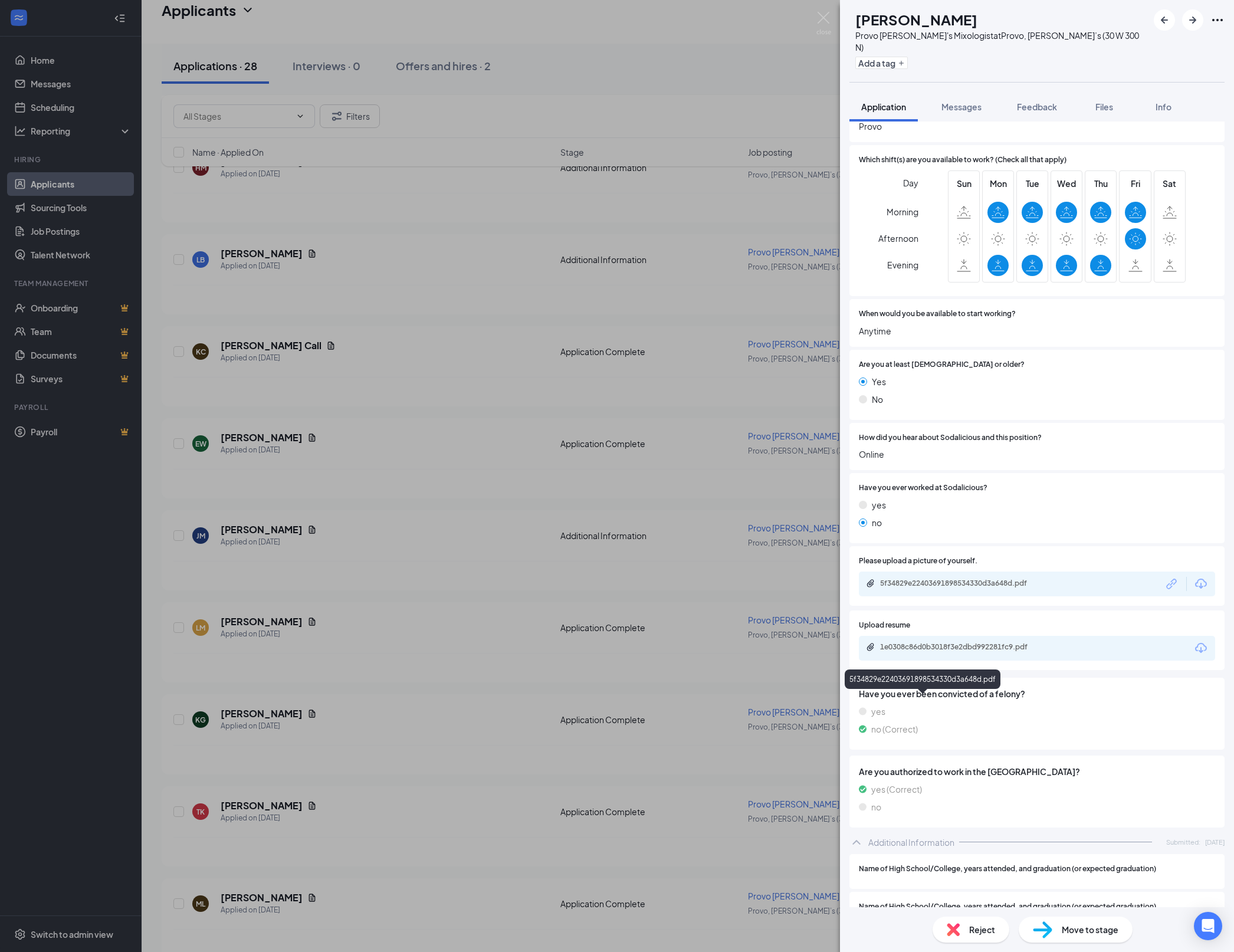
click at [1045, 588] on div "5f34829e22403691898534330d3a648d.pdf" at bounding box center [961, 583] width 191 height 9
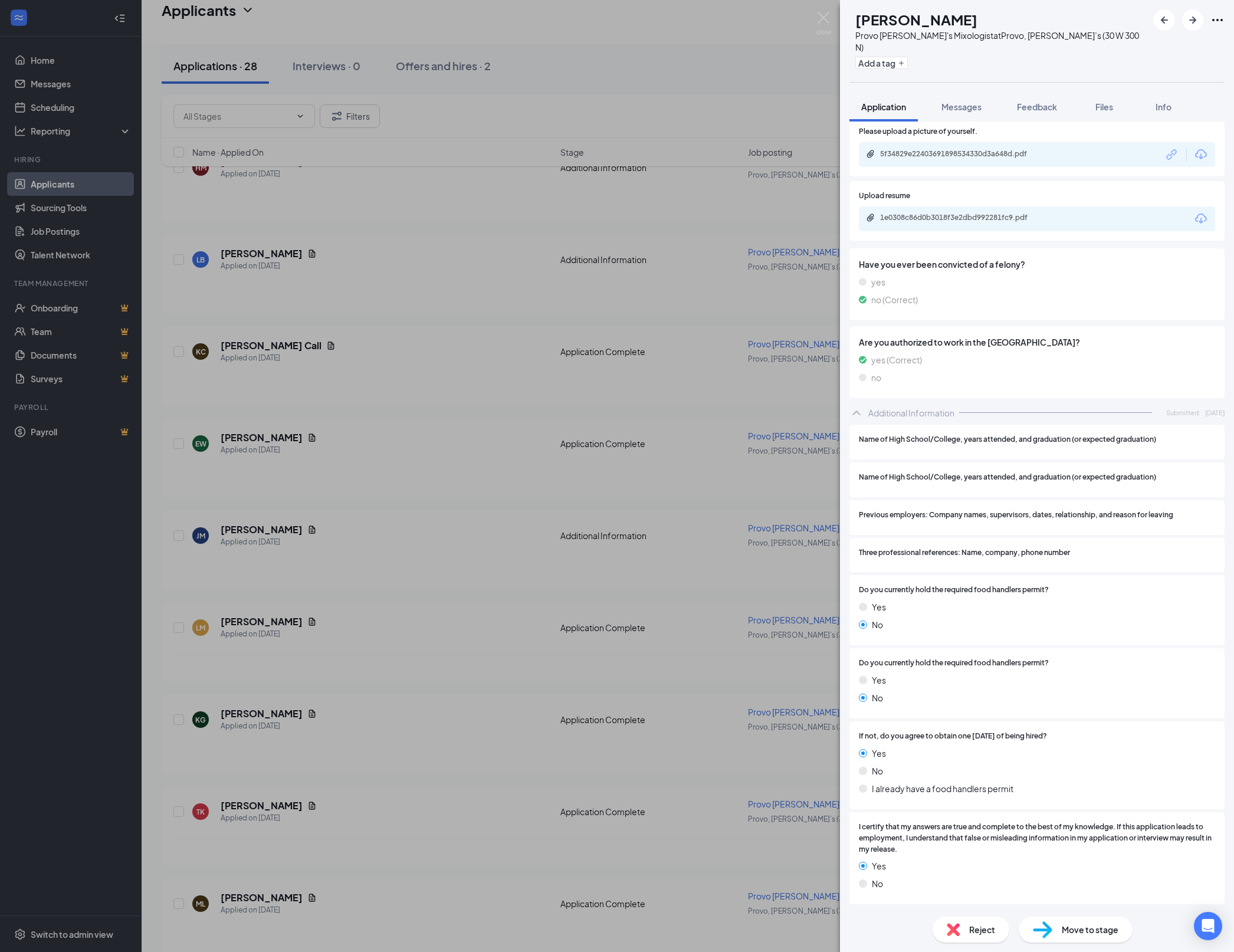
scroll to position [969, 0]
click at [545, 603] on div "KG [PERSON_NAME] Provo [PERSON_NAME]'s Mixologist at Provo, [PERSON_NAME]’s (30…" at bounding box center [617, 476] width 1234 height 952
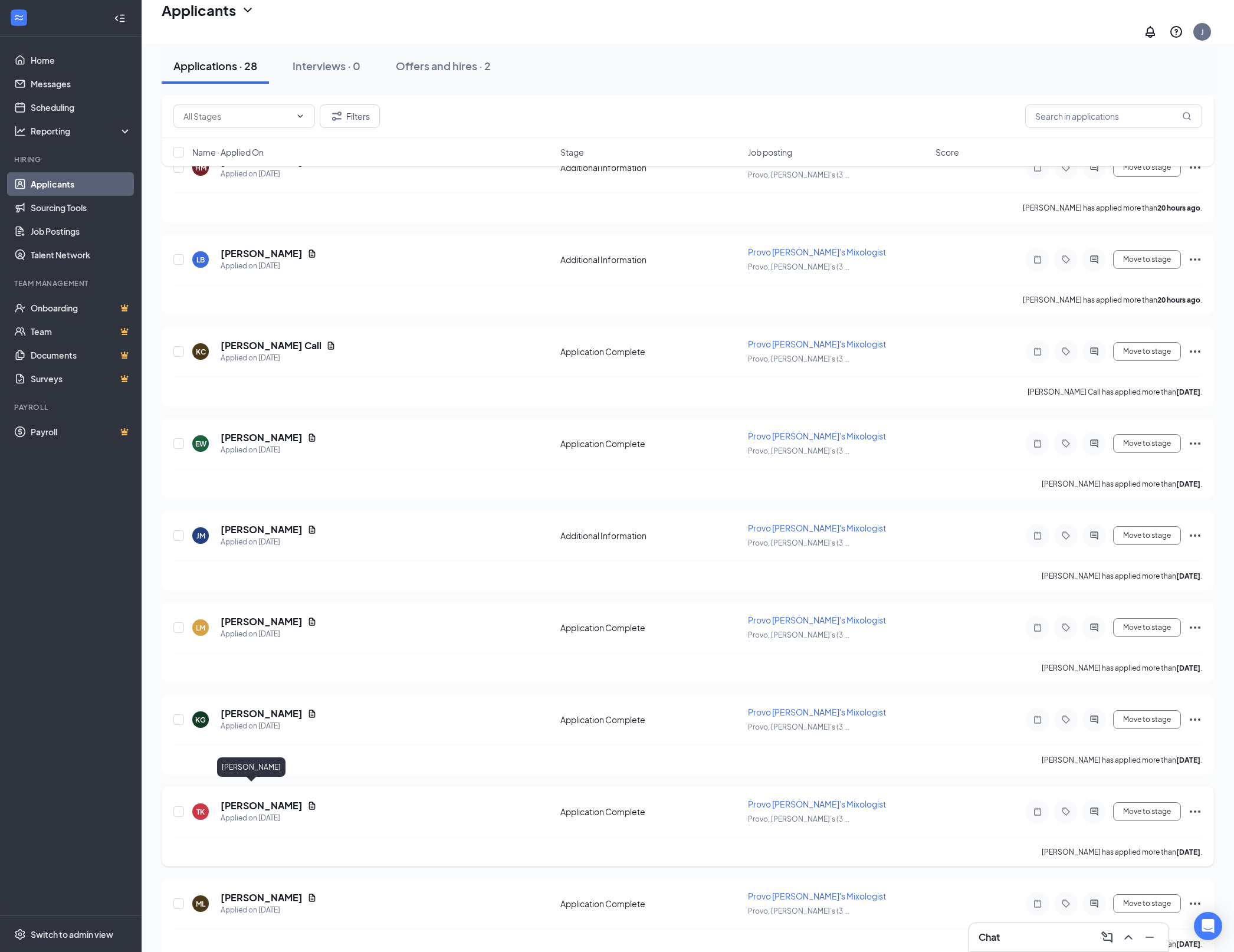
click at [265, 799] on h5 "[PERSON_NAME]" at bounding box center [261, 805] width 82 height 13
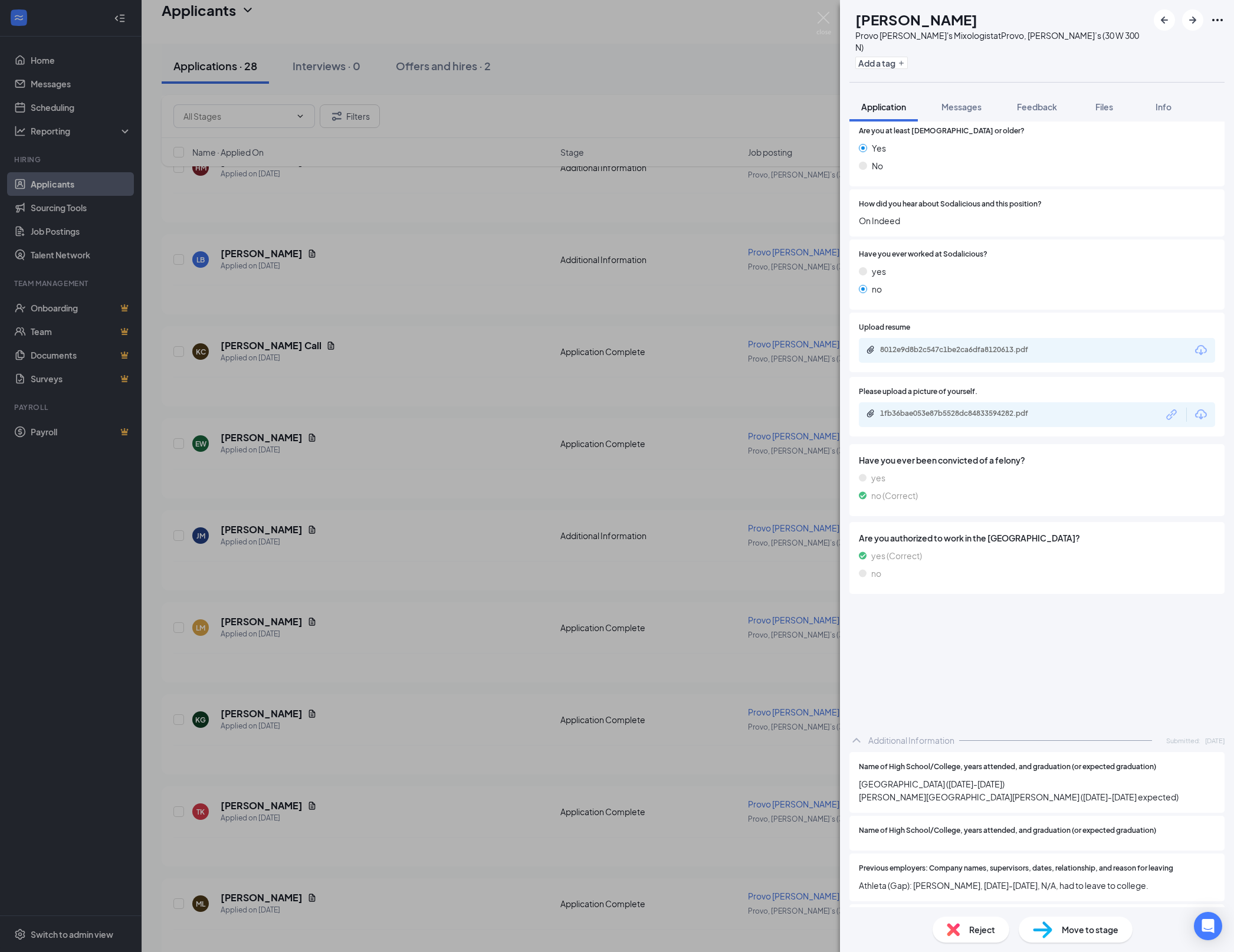
scroll to position [482, 0]
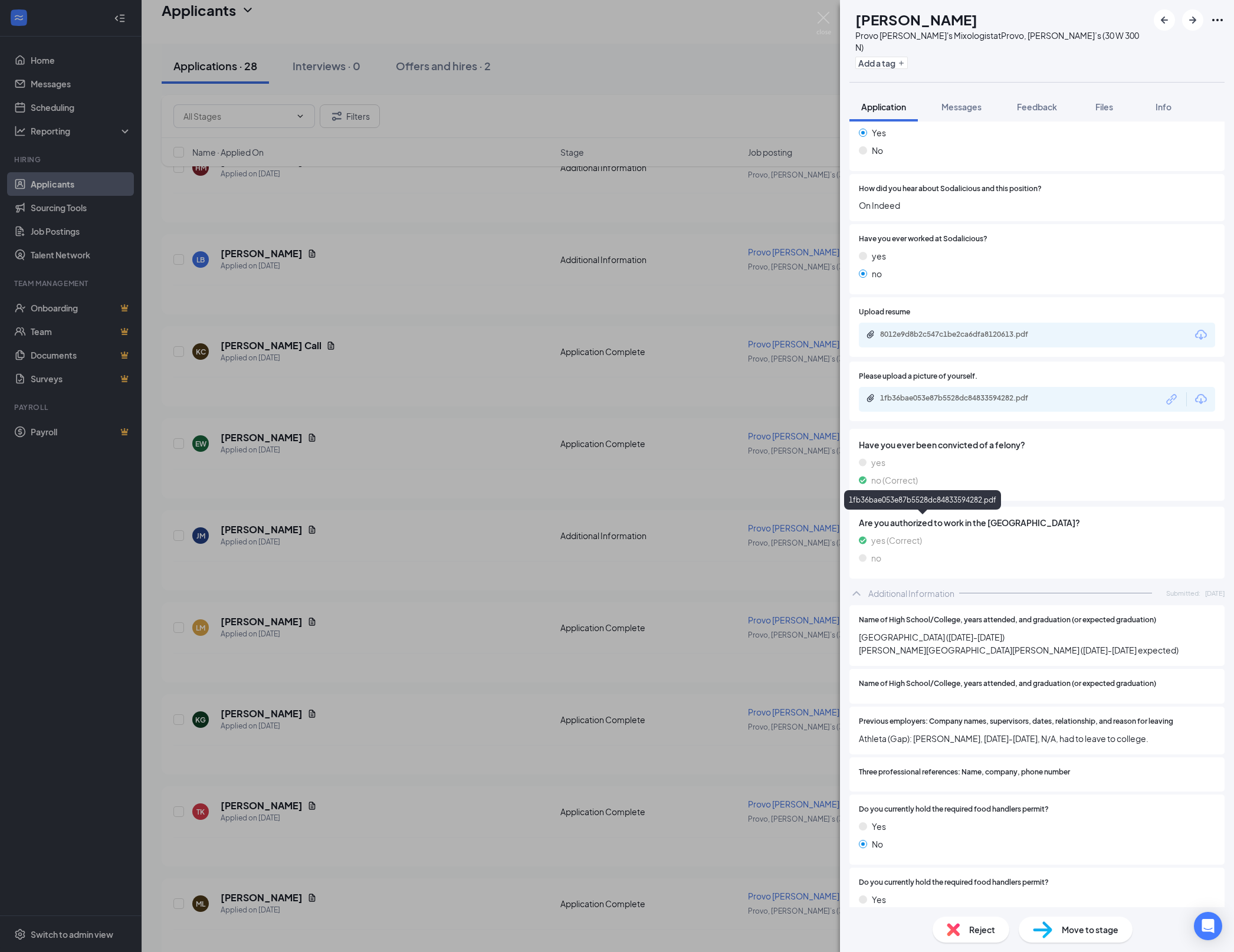
click at [983, 403] on div "1fb36bae053e87b5528dc84833594282.pdf" at bounding box center [962, 398] width 165 height 9
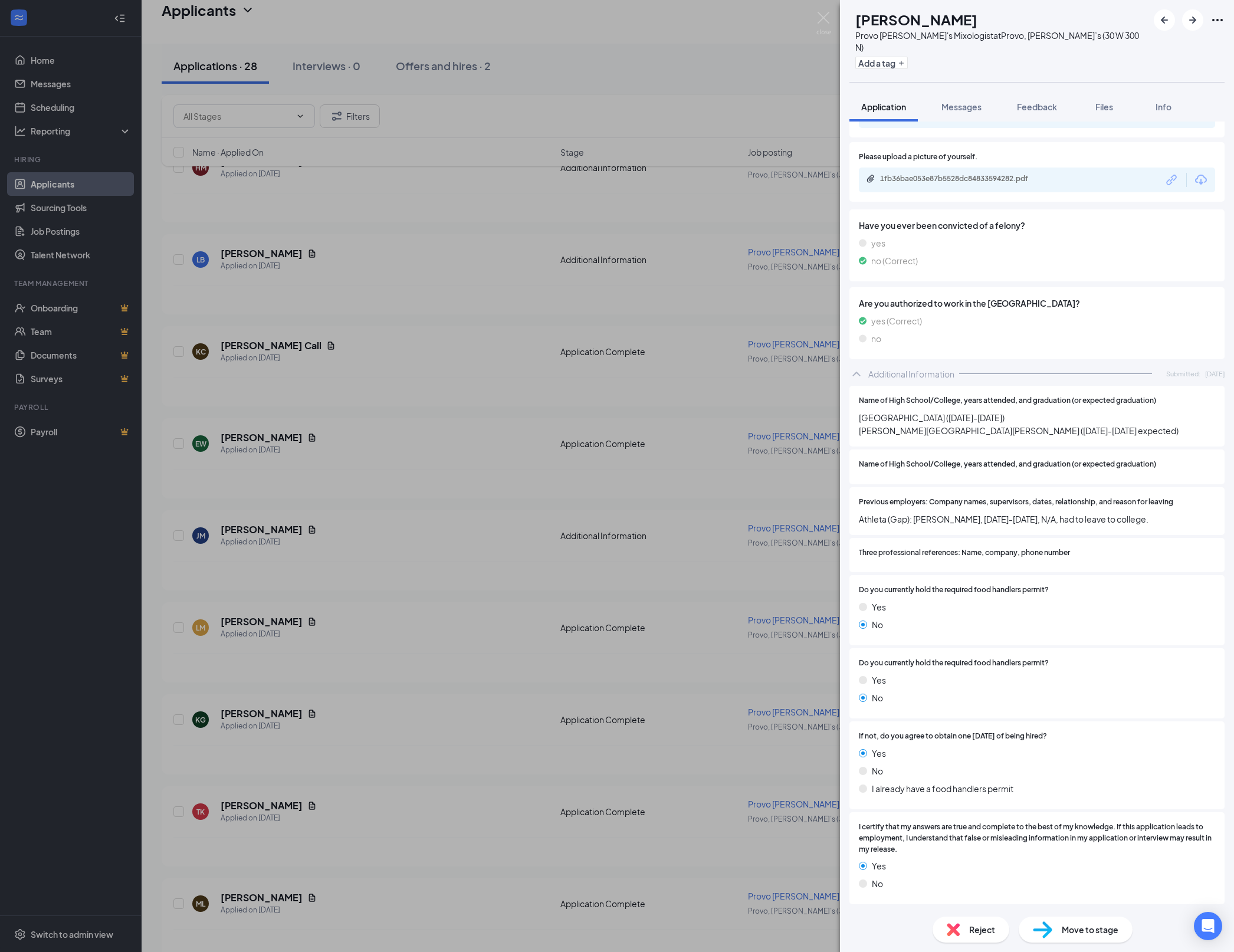
scroll to position [1035, 0]
click at [489, 655] on div "TK [PERSON_NAME] Provo [PERSON_NAME]'s Mixologist at Provo, [PERSON_NAME]’s (30…" at bounding box center [617, 476] width 1234 height 952
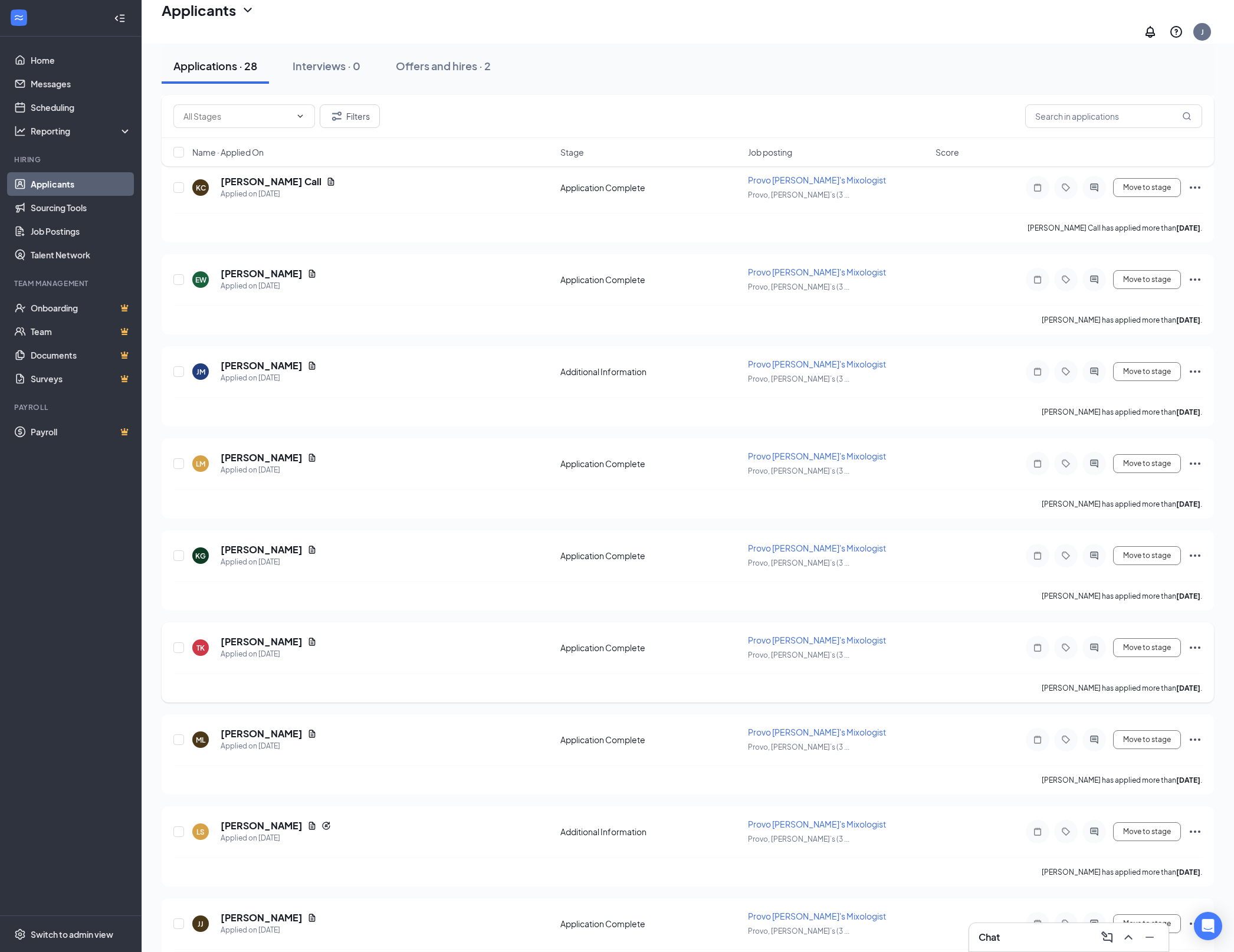
scroll to position [411, 0]
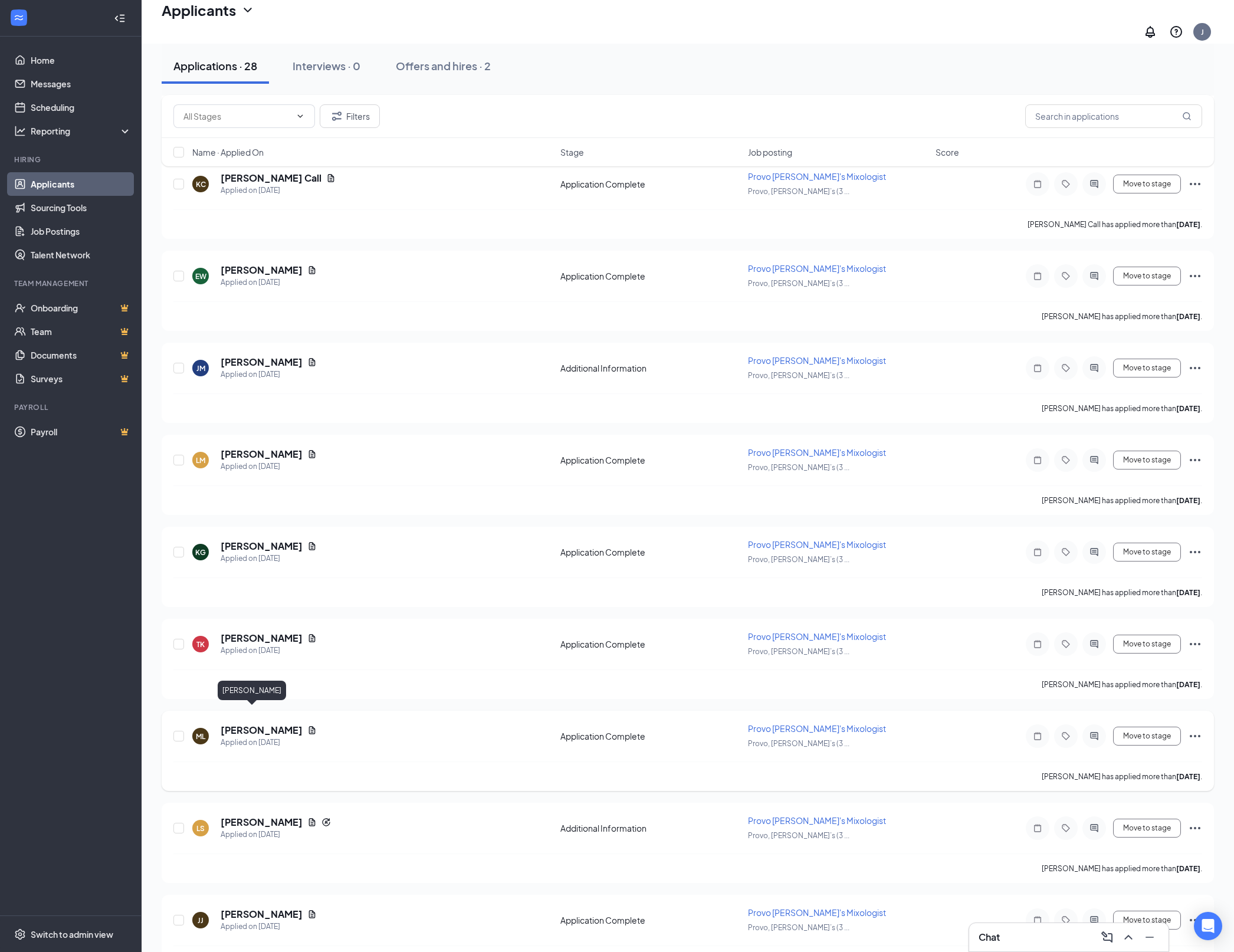
click at [271, 724] on h5 "[PERSON_NAME]" at bounding box center [261, 730] width 82 height 13
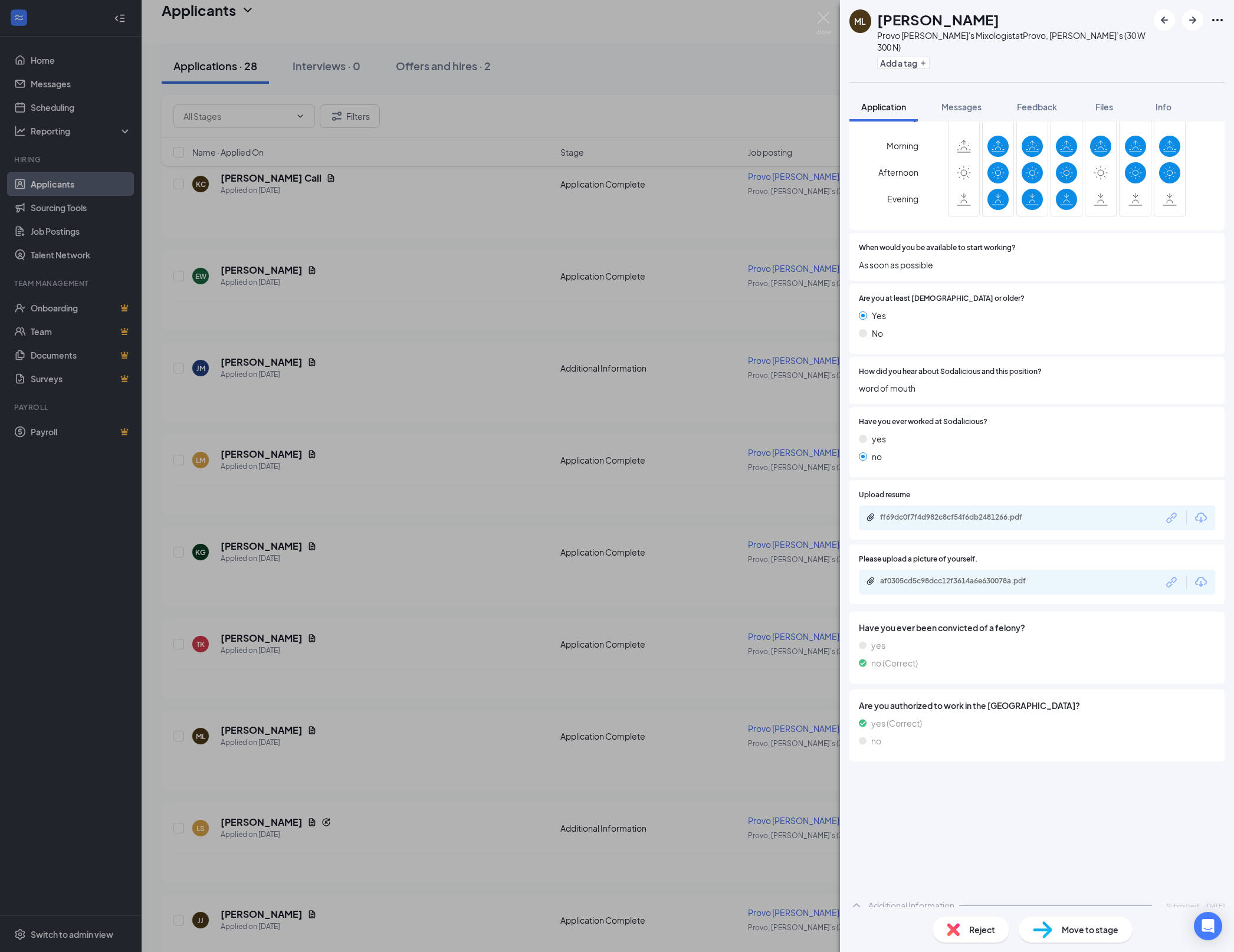
scroll to position [269, 0]
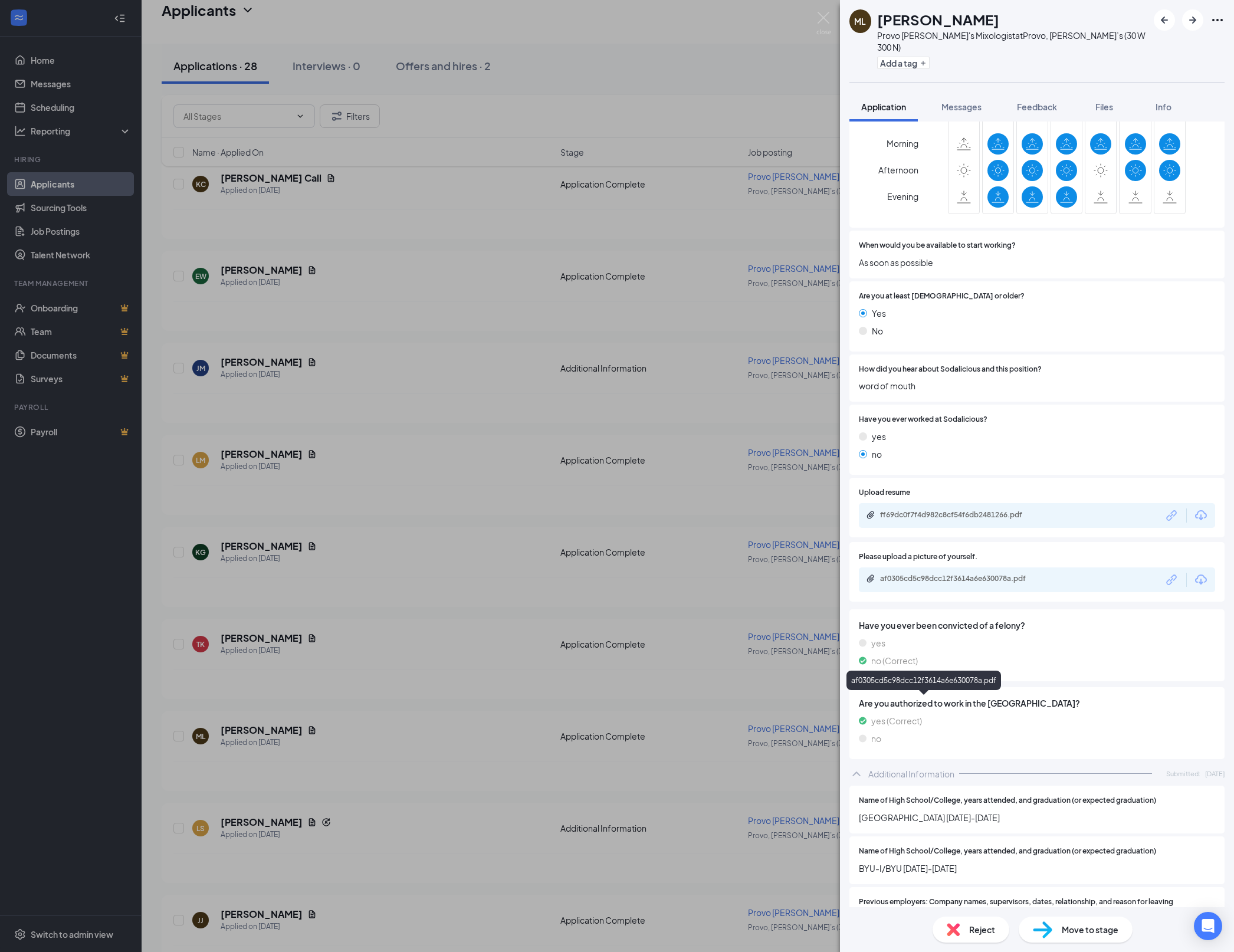
click at [1001, 583] on div "af0305cd5c98dcc12f3614a6e630078a.pdf" at bounding box center [962, 579] width 165 height 9
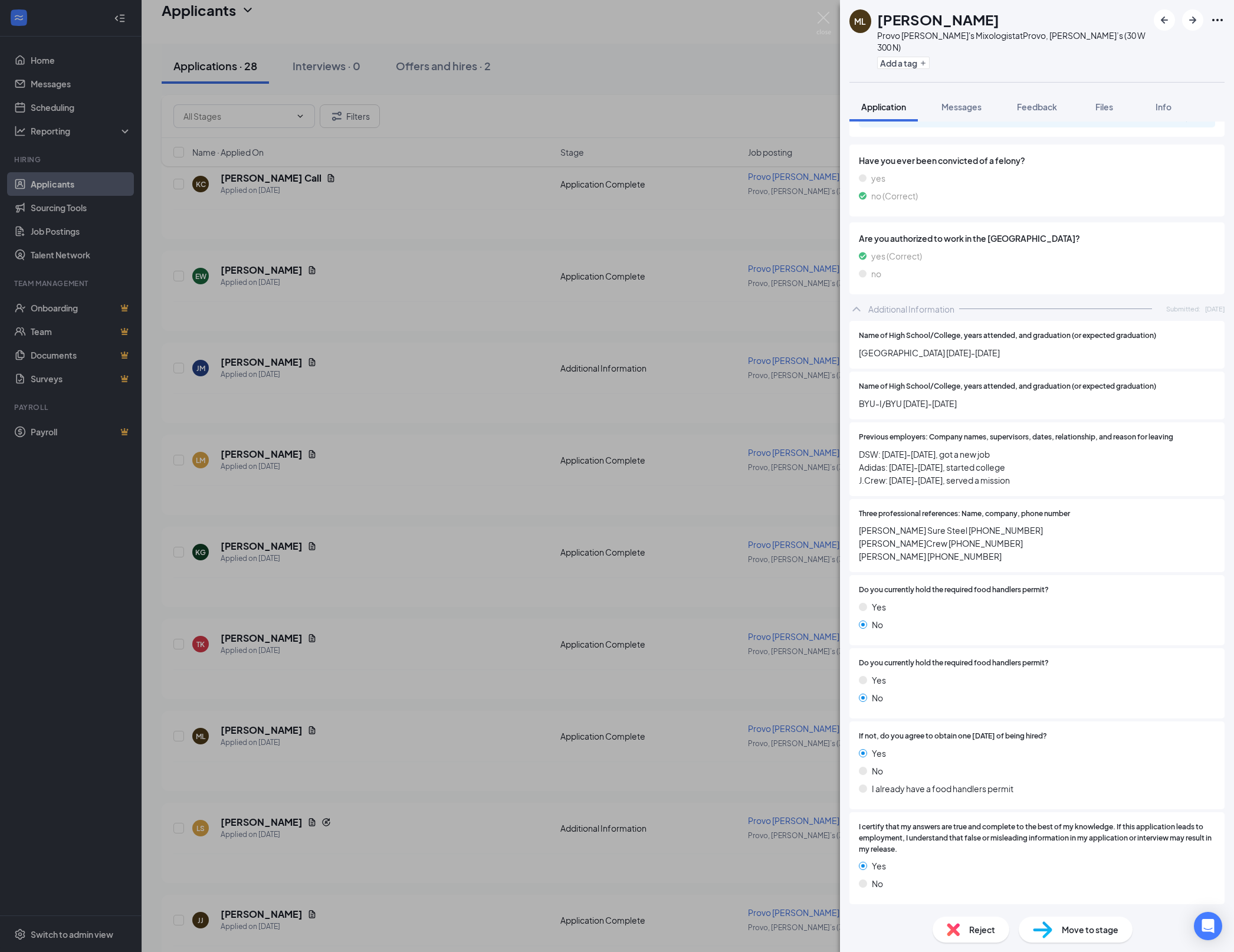
scroll to position [1067, 0]
click at [539, 701] on div "ML [PERSON_NAME] Provo [PERSON_NAME]'s Mixologist at Provo, [PERSON_NAME]’s (30…" at bounding box center [617, 476] width 1234 height 952
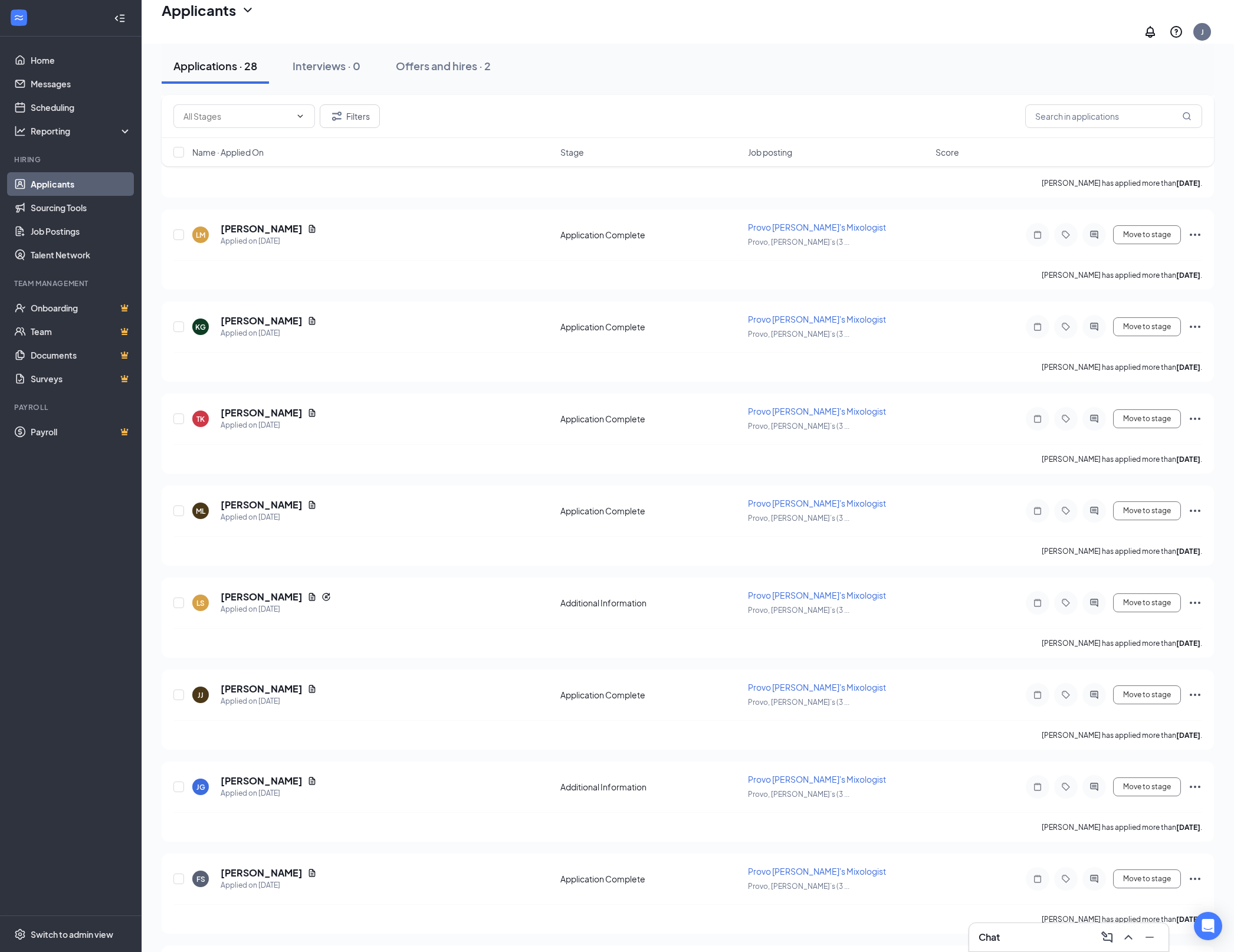
scroll to position [637, 0]
click at [252, 589] on h5 "[PERSON_NAME]" at bounding box center [261, 596] width 82 height 13
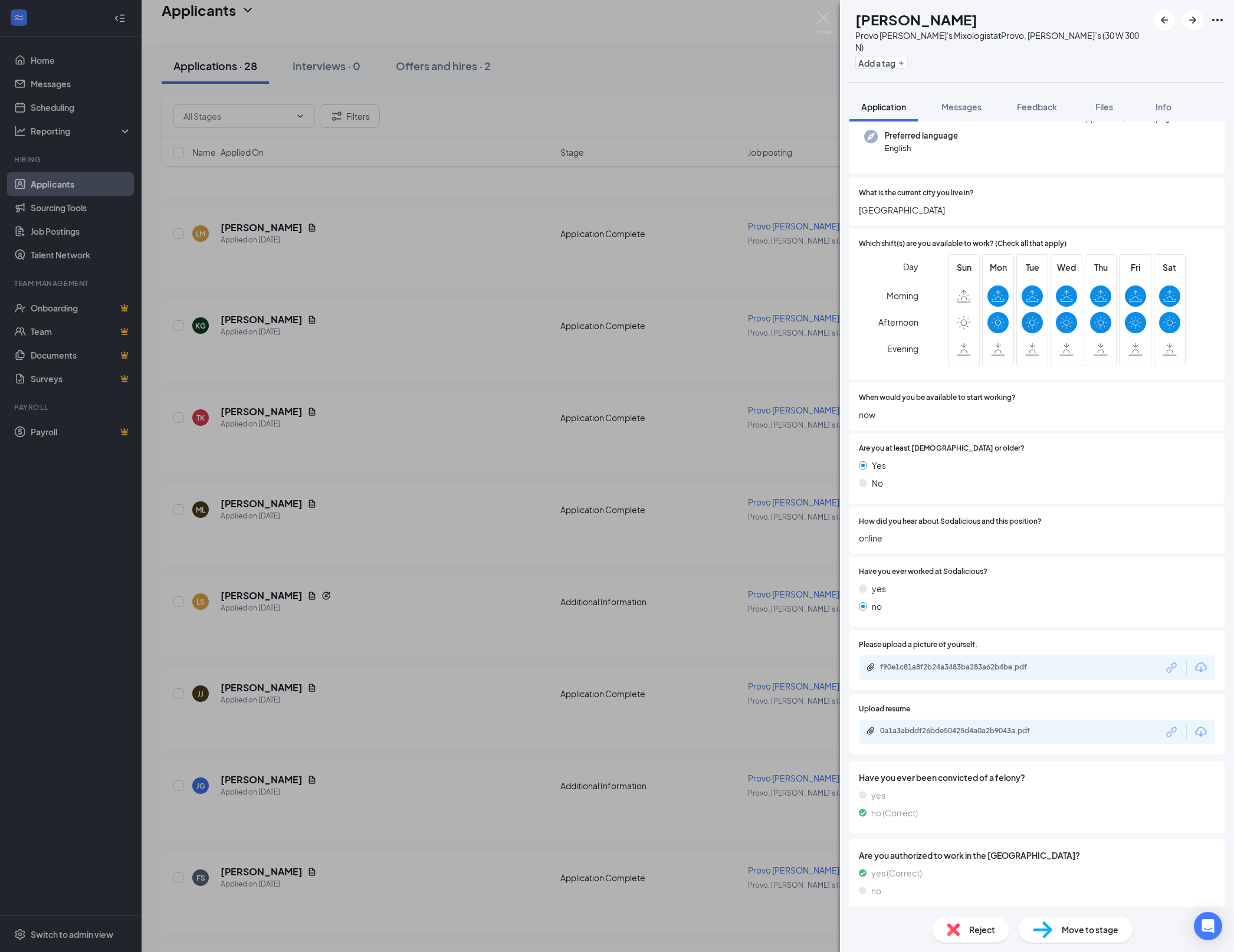
scroll to position [173, 0]
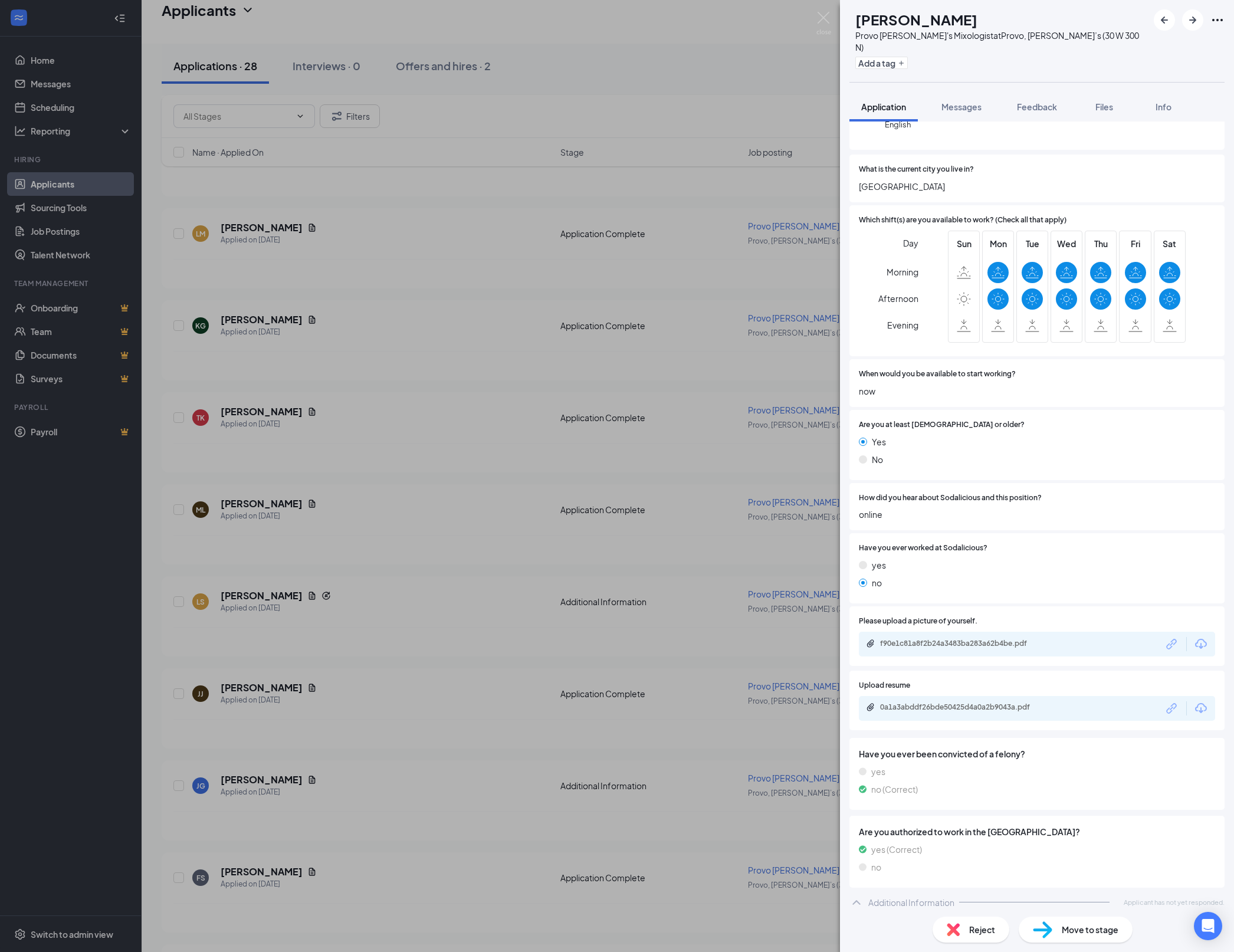
click at [1014, 648] on div "f90e1c81a8f2b24a3483ba283a62b4be.pdf" at bounding box center [962, 644] width 165 height 9
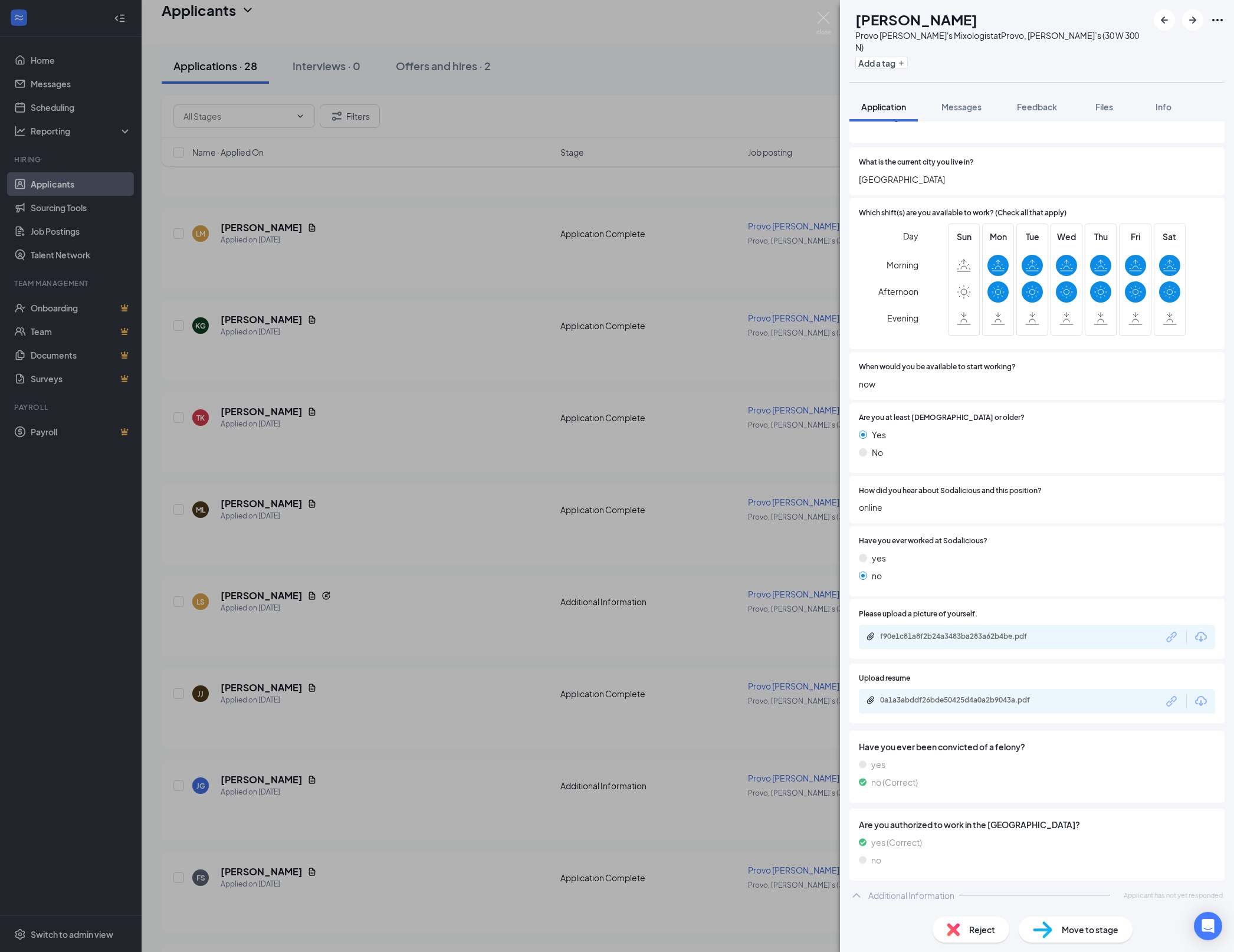
scroll to position [329, 0]
click at [473, 623] on div "LS [PERSON_NAME] Provo [PERSON_NAME]'s Mixologist at Provo, [PERSON_NAME]’s (30…" at bounding box center [617, 476] width 1234 height 952
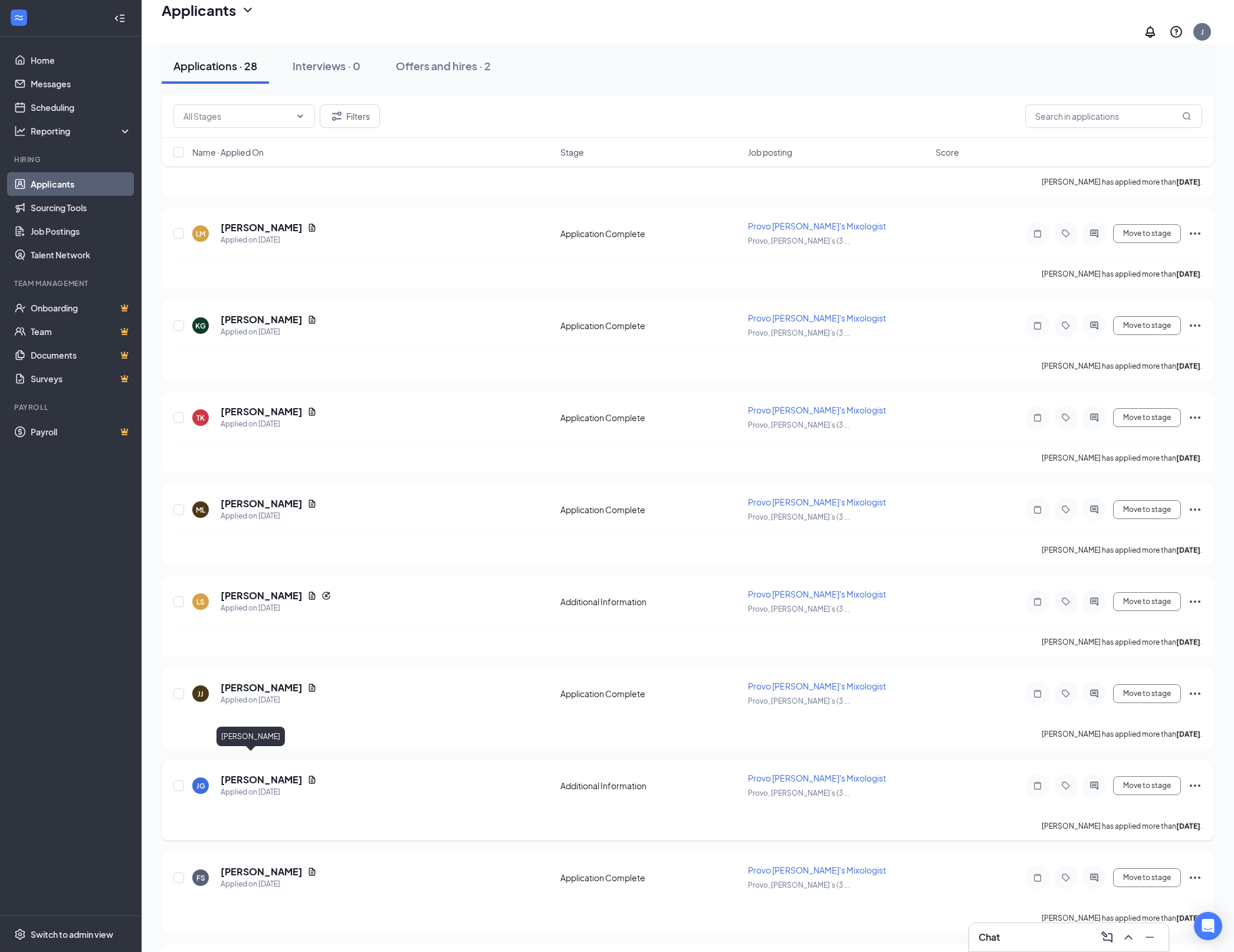
click at [261, 773] on h5 "[PERSON_NAME]" at bounding box center [261, 779] width 82 height 13
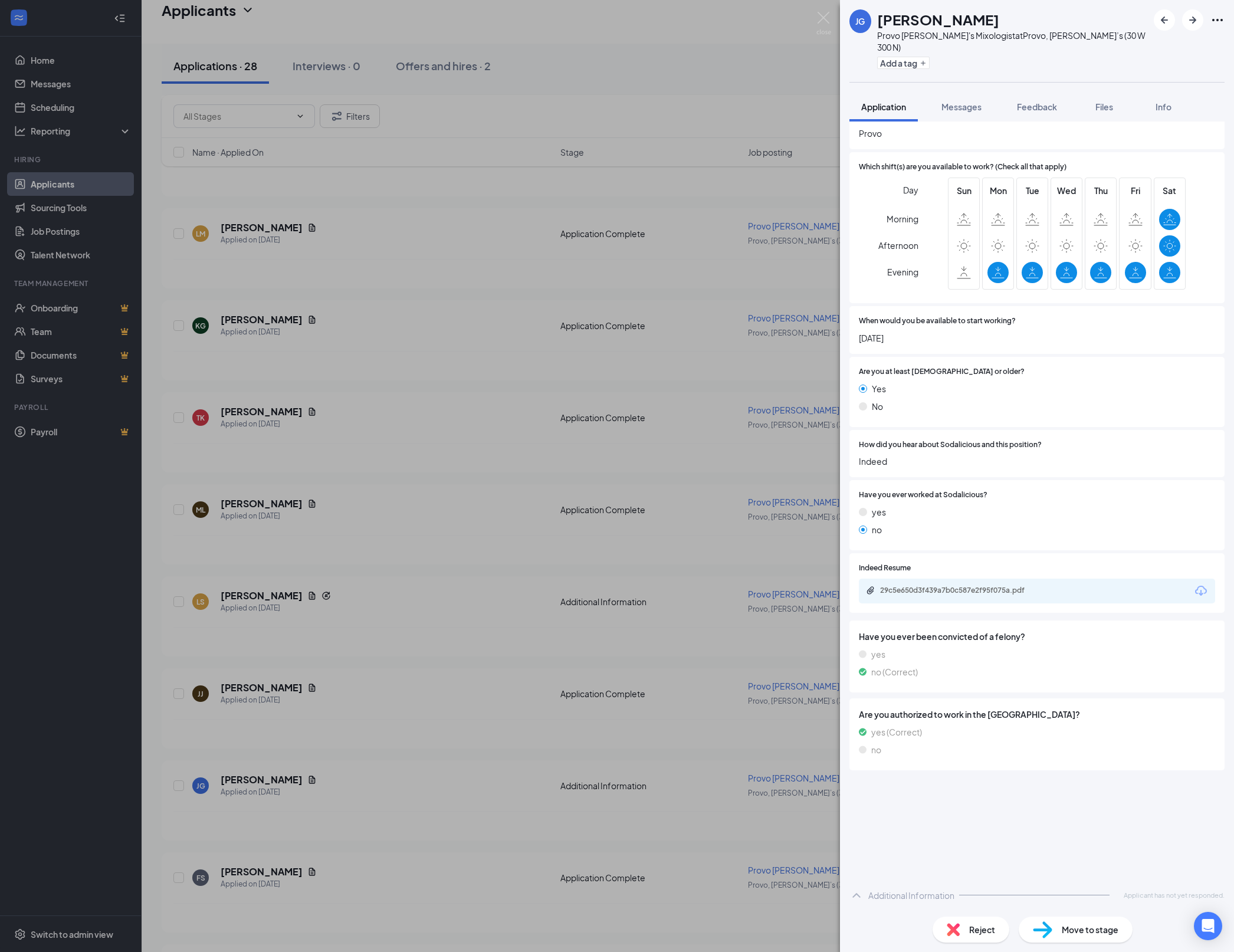
scroll to position [211, 0]
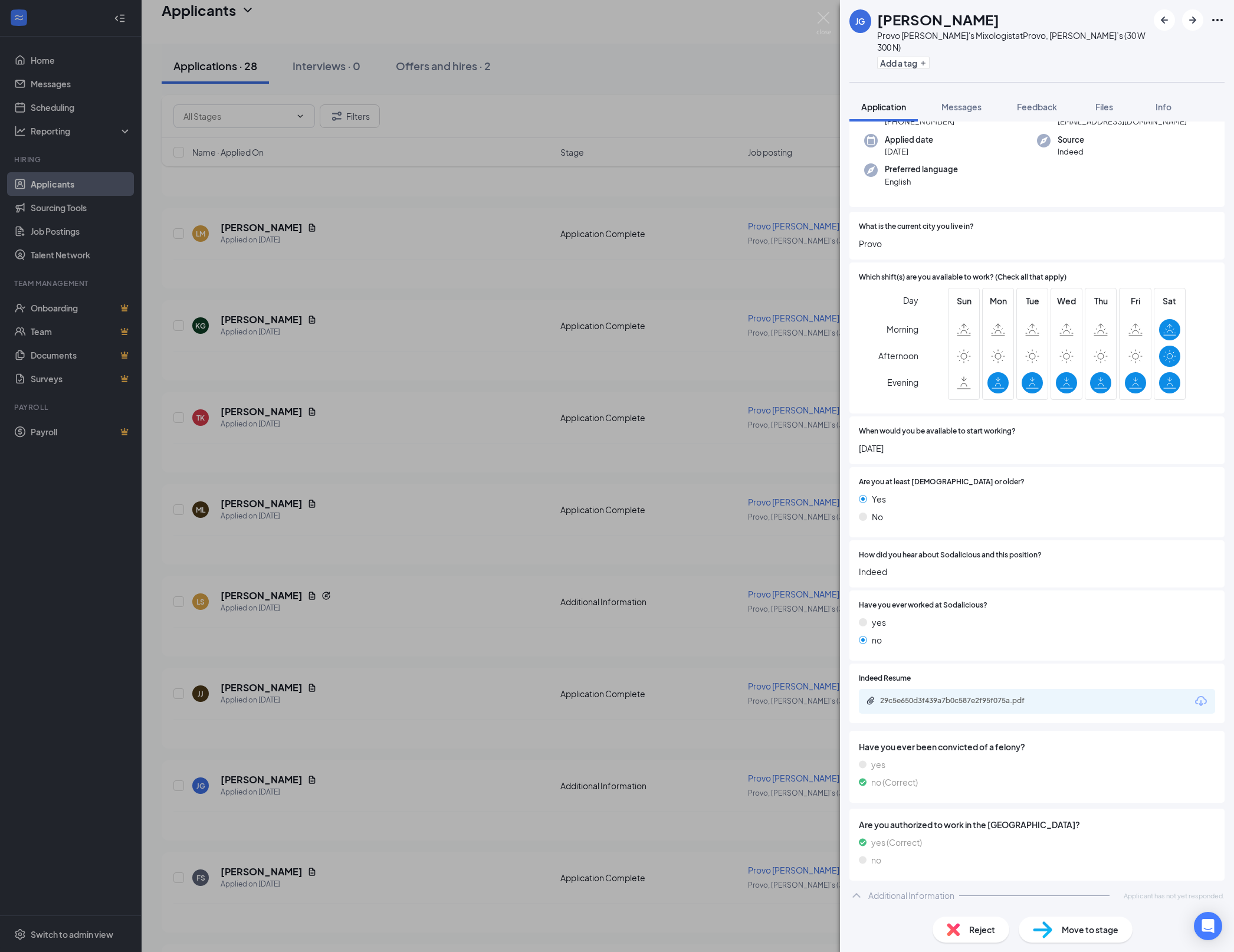
click at [645, 688] on div "JG [PERSON_NAME] [PERSON_NAME] [PERSON_NAME]'s Mixologist at Provo, [PERSON_NAM…" at bounding box center [617, 476] width 1234 height 952
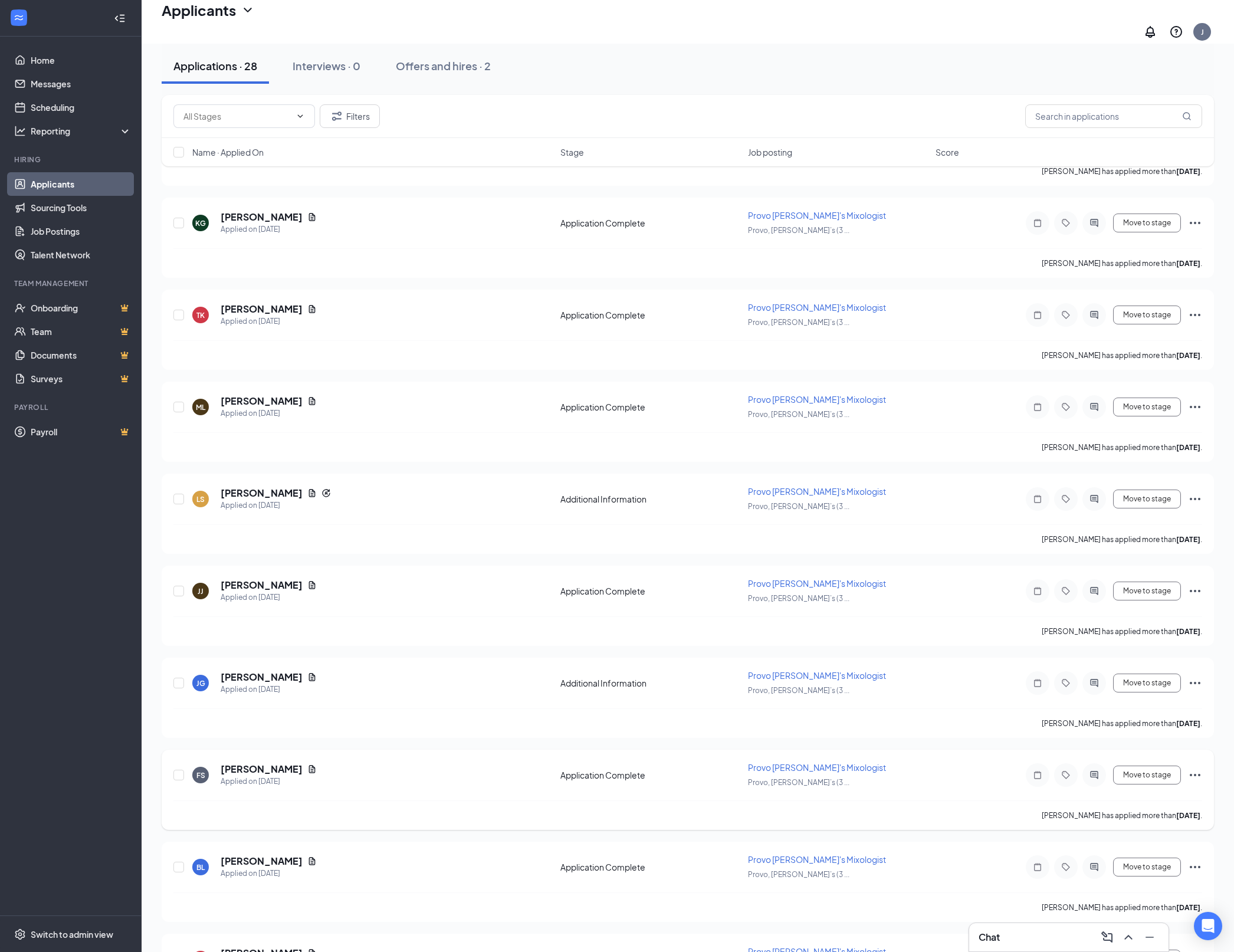
scroll to position [750, 0]
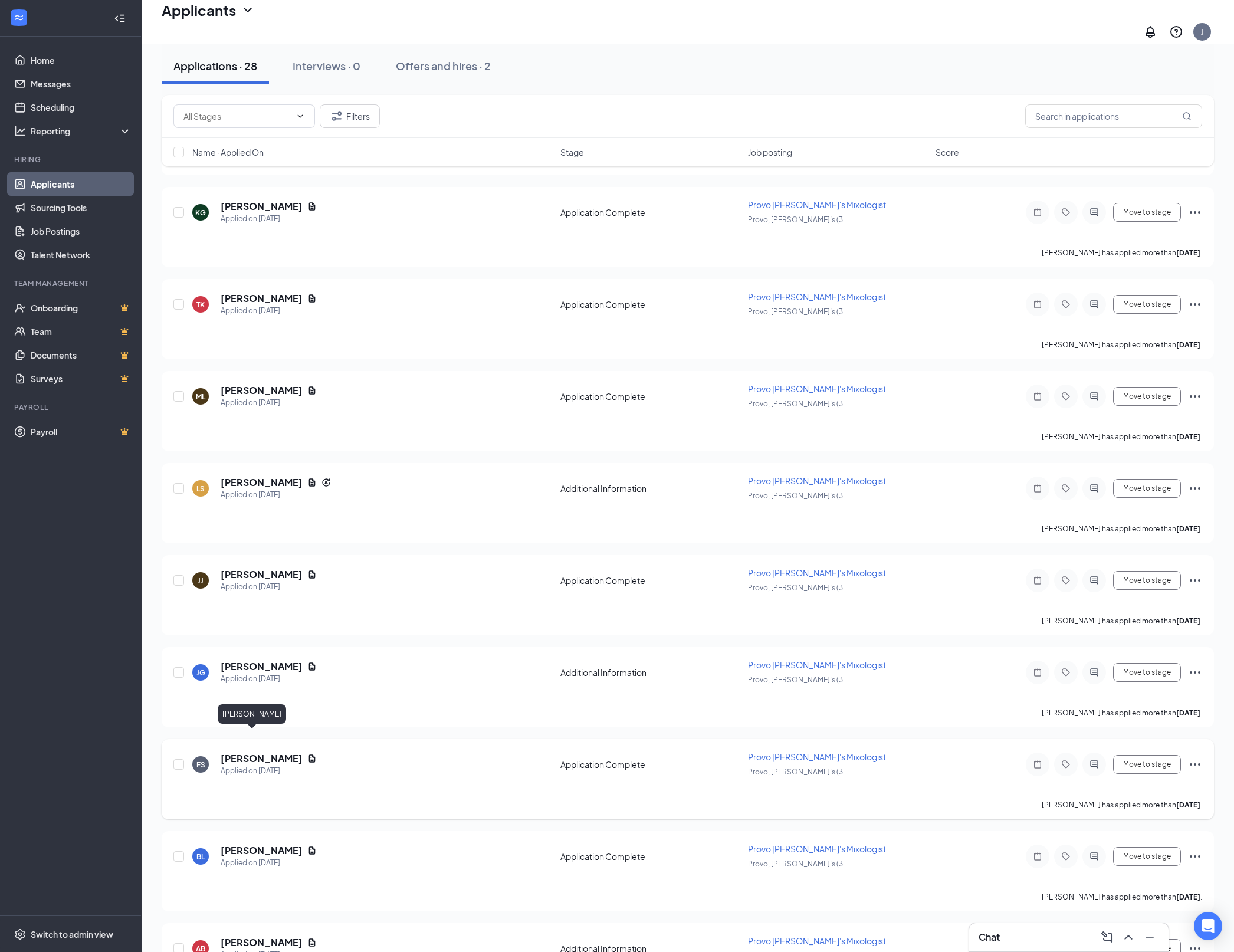
click at [254, 752] on h5 "[PERSON_NAME]" at bounding box center [261, 759] width 82 height 13
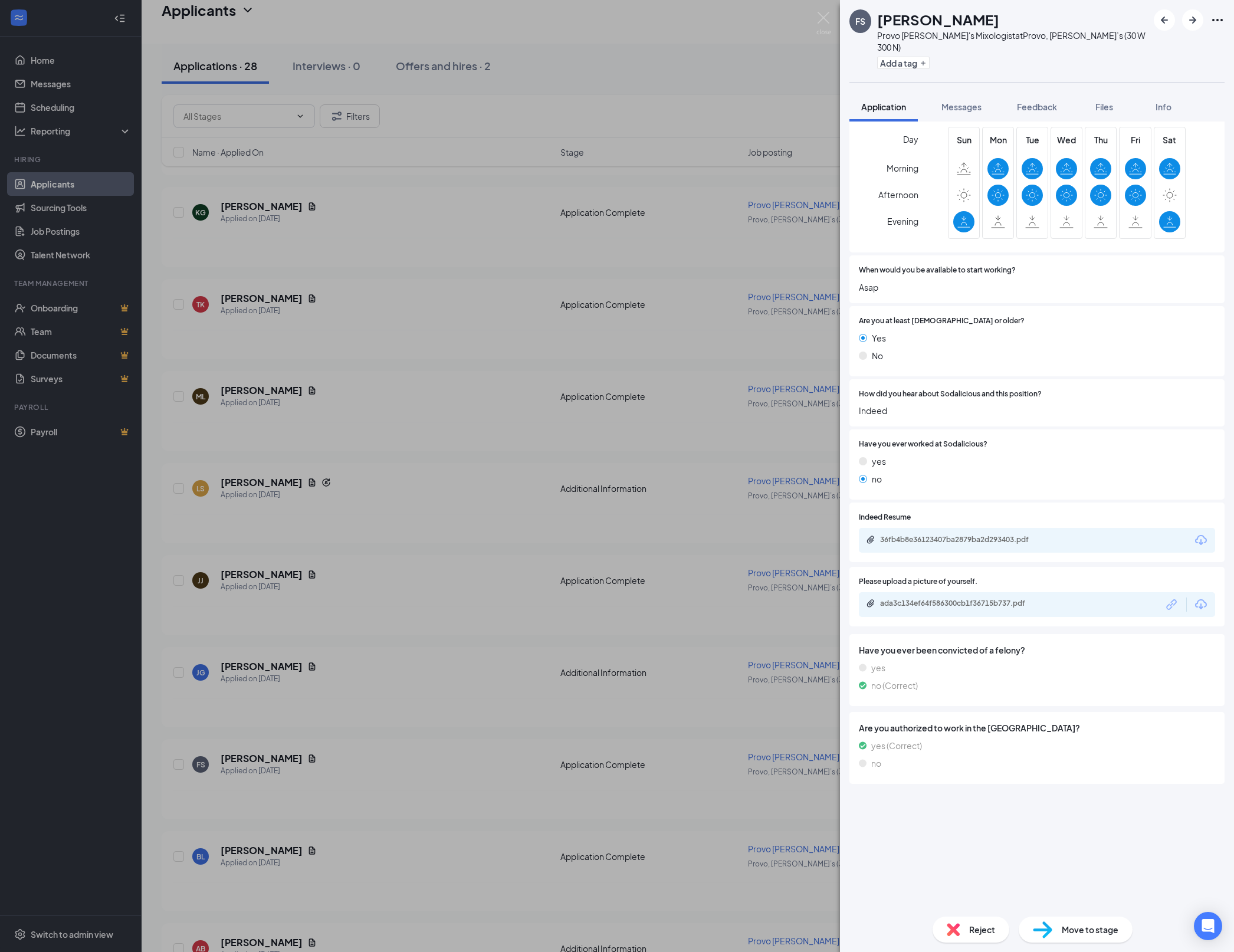
scroll to position [280, 0]
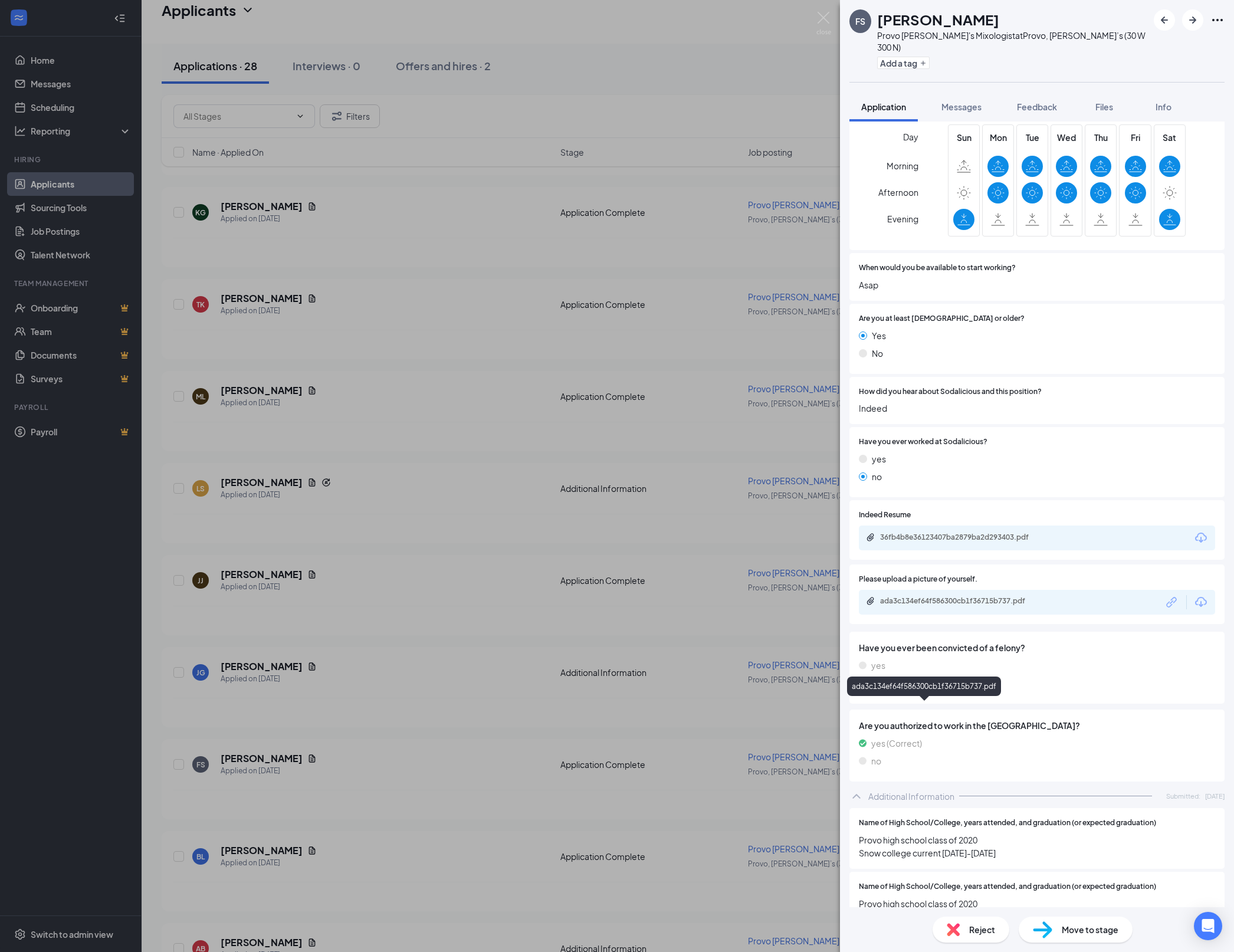
click at [943, 606] on div "ada3c134ef64f586300cb1f36715b737.pdf" at bounding box center [962, 601] width 165 height 9
